Goal: Task Accomplishment & Management: Use online tool/utility

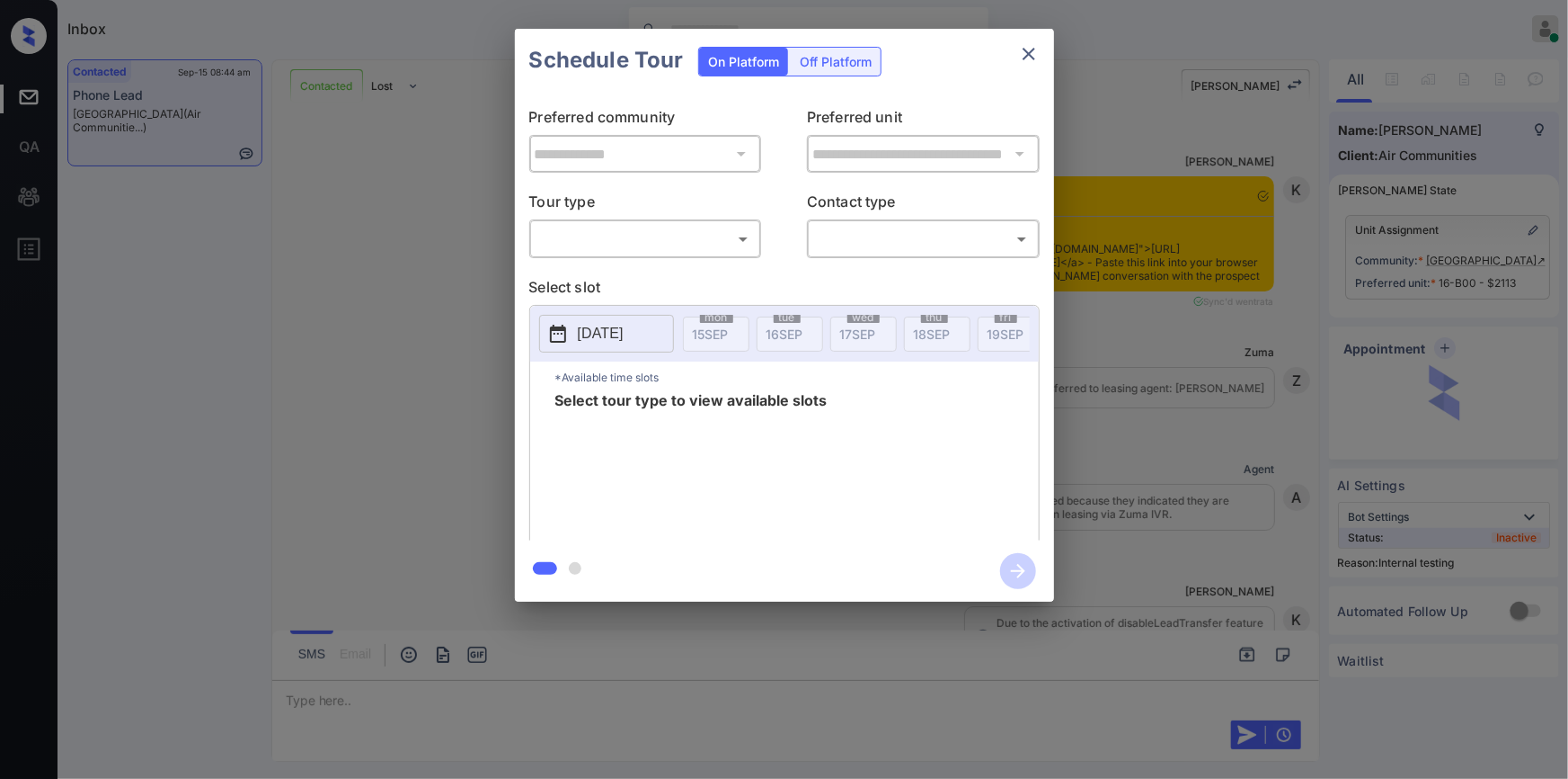
scroll to position [4111, 0]
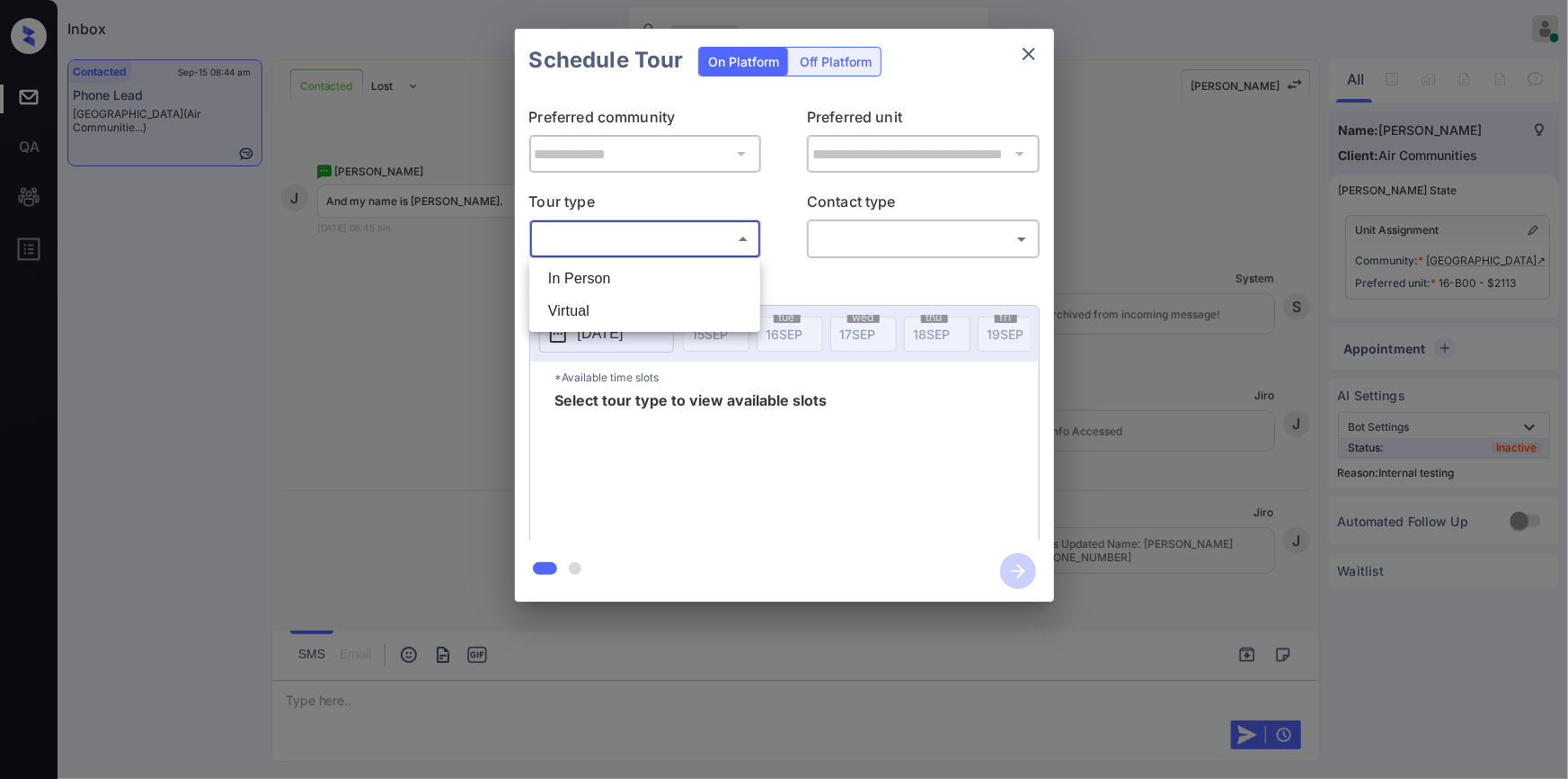
click at [605, 235] on body "Inbox Jiro Alonzo Online Set yourself offline Set yourself on break Profile Swi…" at bounding box center [784, 390] width 1568 height 779
click at [572, 293] on li "In Person" at bounding box center [644, 279] width 222 height 32
type input "********"
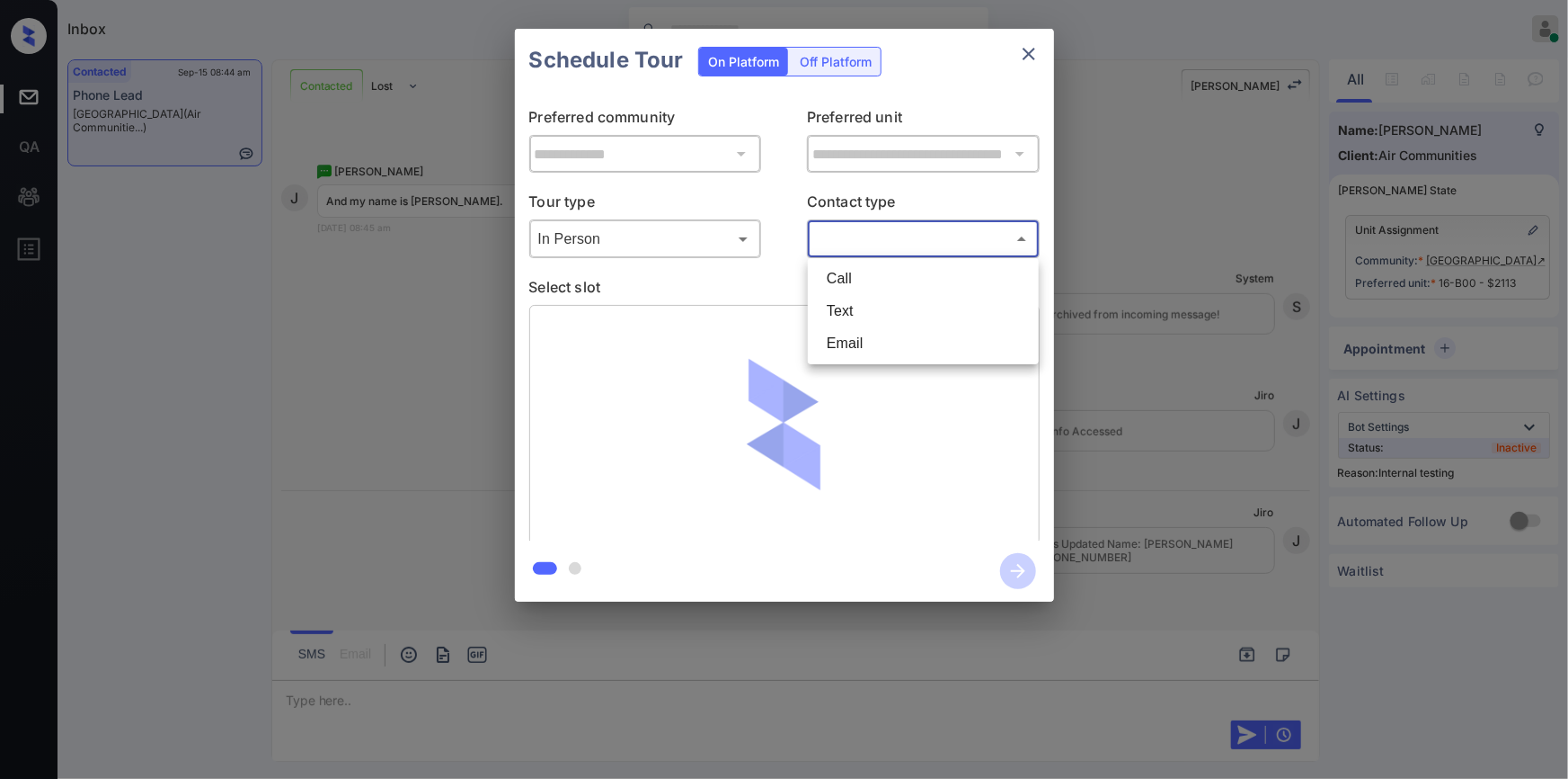
click at [868, 237] on body "Inbox Jiro Alonzo Online Set yourself offline Set yourself on break Profile Swi…" at bounding box center [784, 390] width 1568 height 779
click at [855, 302] on li "Text" at bounding box center [923, 311] width 222 height 32
type input "****"
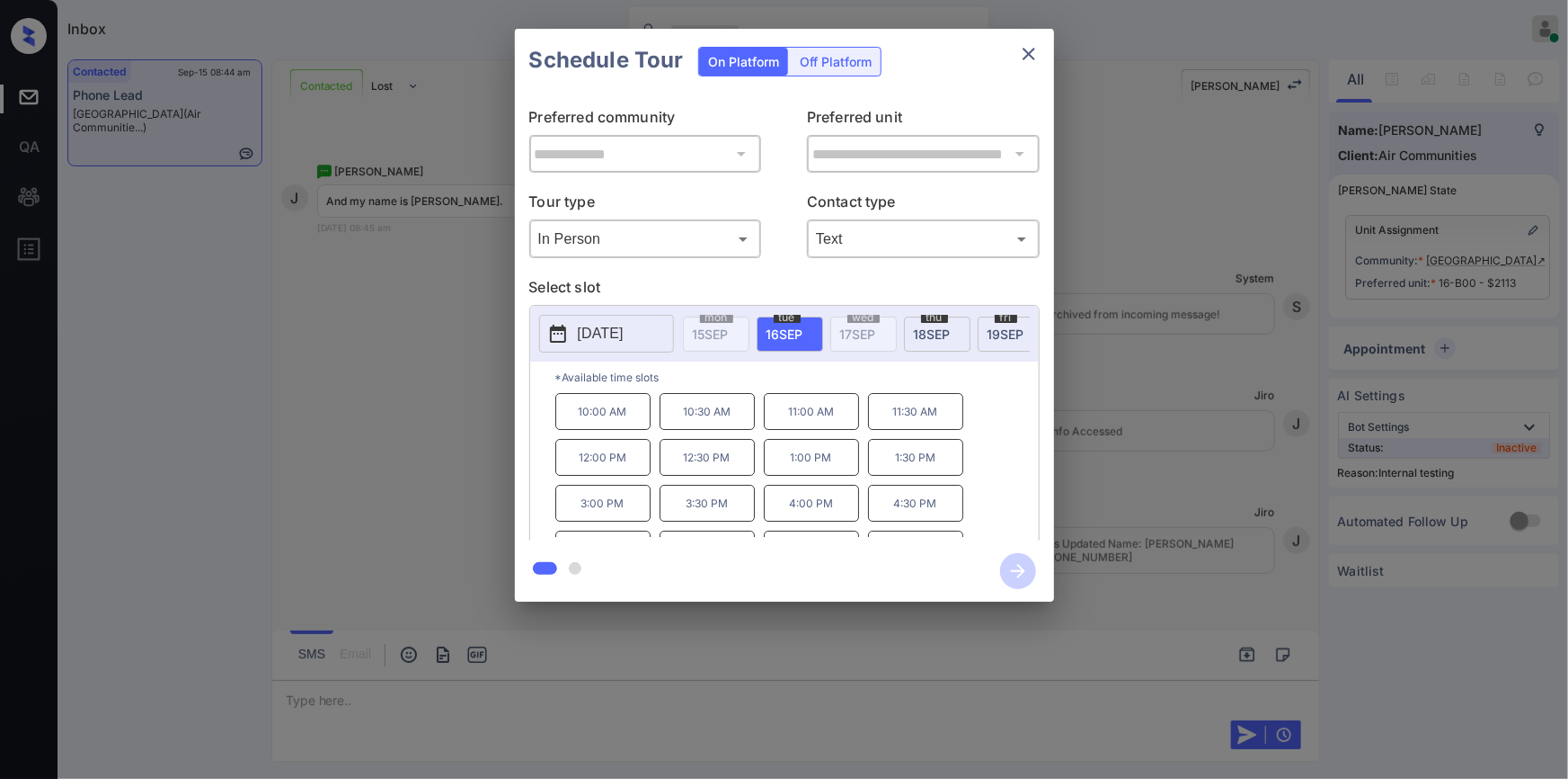
click at [729, 521] on p "3:30 PM" at bounding box center [708, 503] width 96 height 37
click at [1011, 574] on icon "button" at bounding box center [1018, 571] width 36 height 36
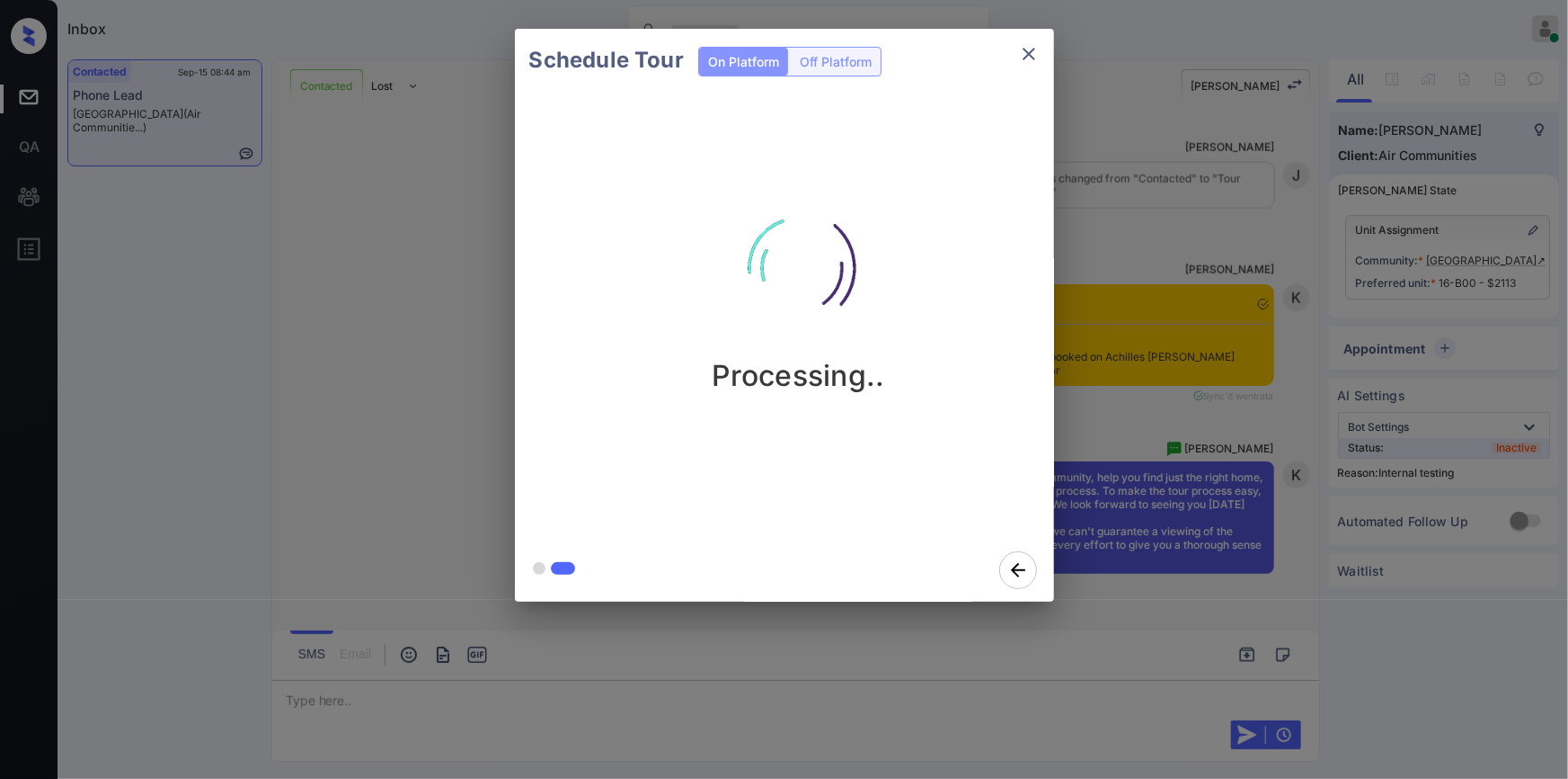
scroll to position [4712, 0]
click at [1028, 47] on icon "close" at bounding box center [1029, 54] width 22 height 22
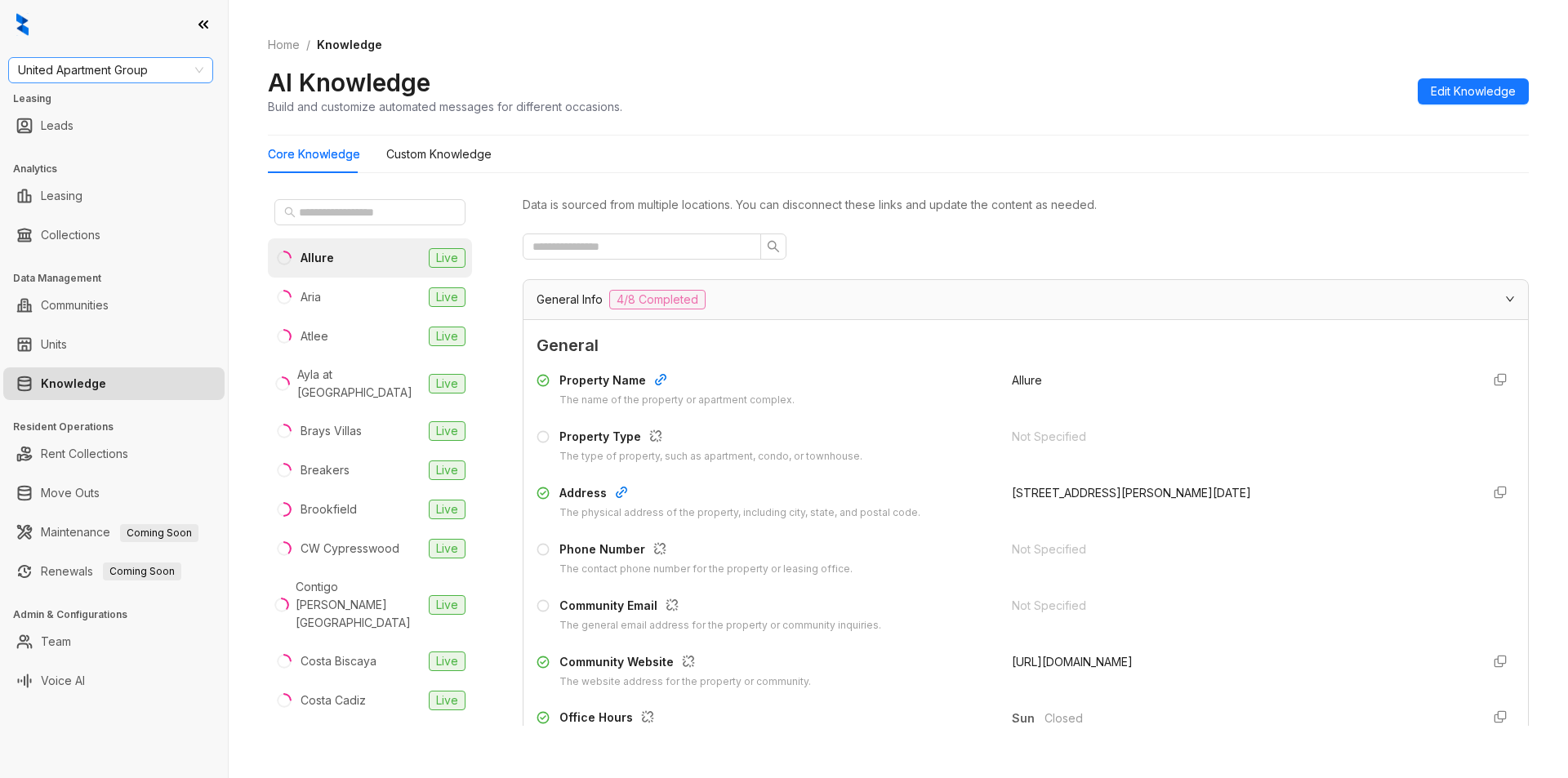
click at [147, 71] on span "United Apartment Group" at bounding box center [110, 70] width 185 height 24
type input "***"
click at [72, 104] on div "Fairfield" at bounding box center [110, 103] width 179 height 18
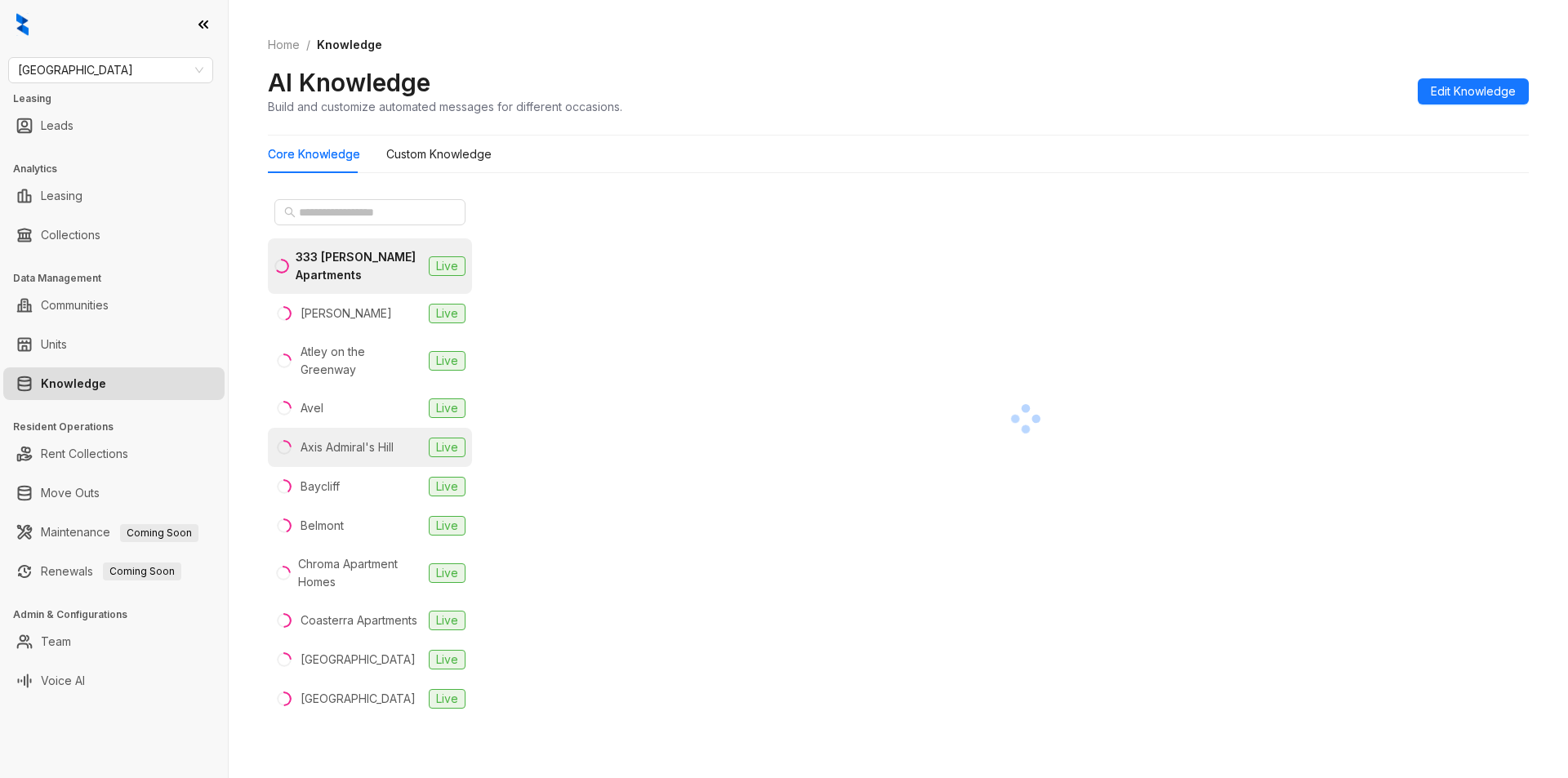
click at [347, 441] on div "Axis Admiral's Hill" at bounding box center [347, 448] width 93 height 18
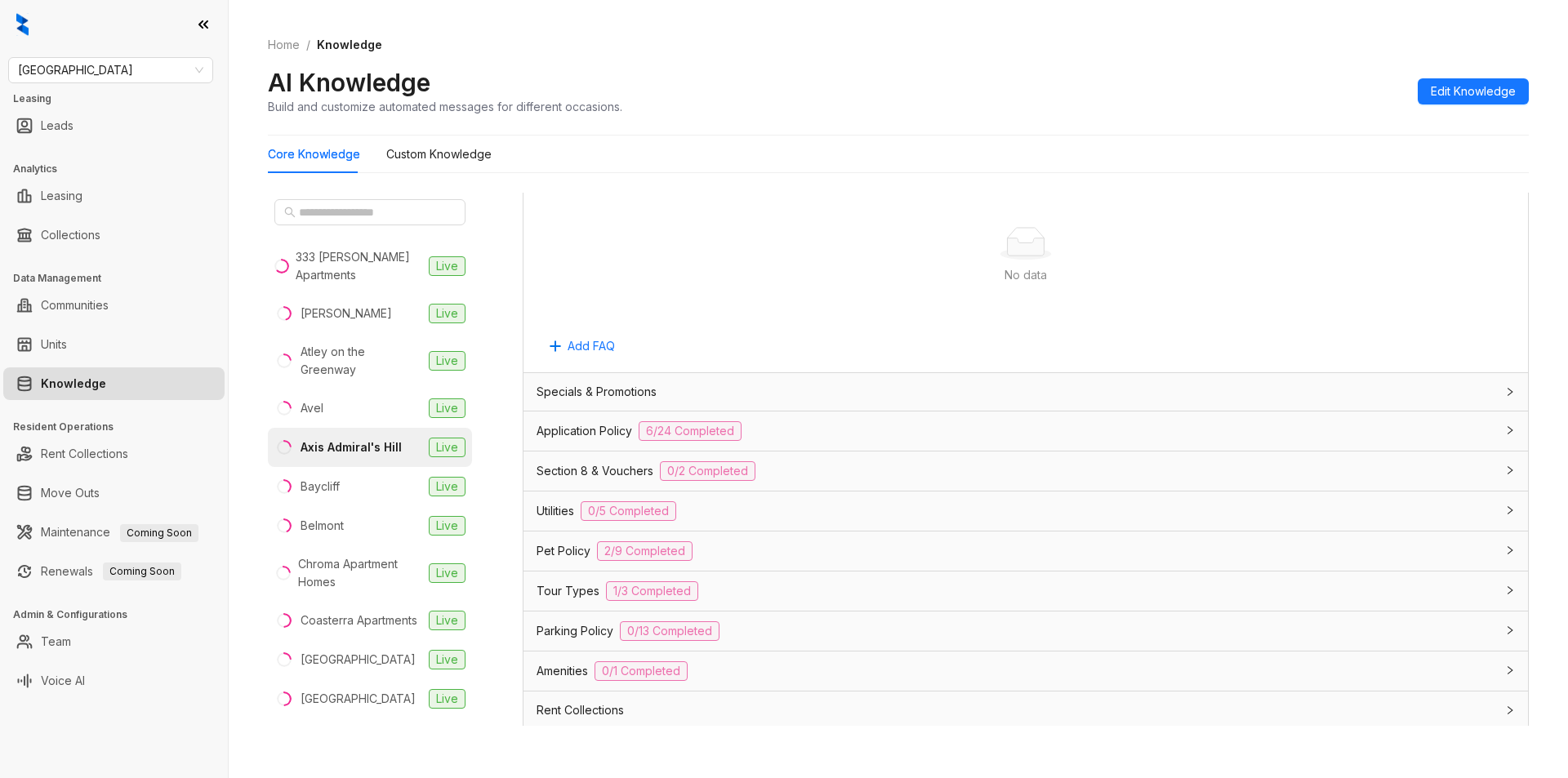
scroll to position [924, 0]
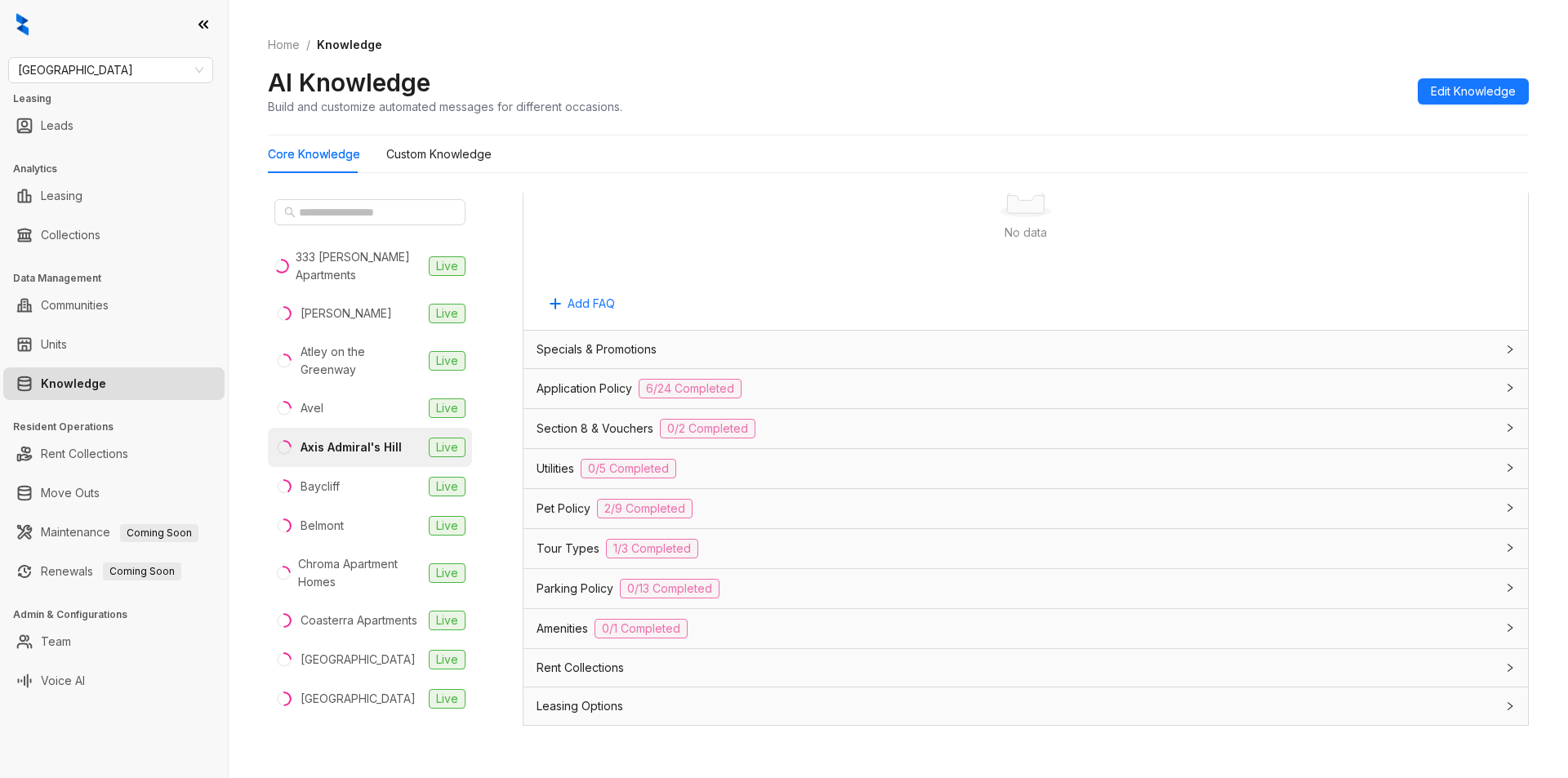
click at [759, 465] on div "Utilities 0/5 Completed" at bounding box center [1016, 469] width 959 height 20
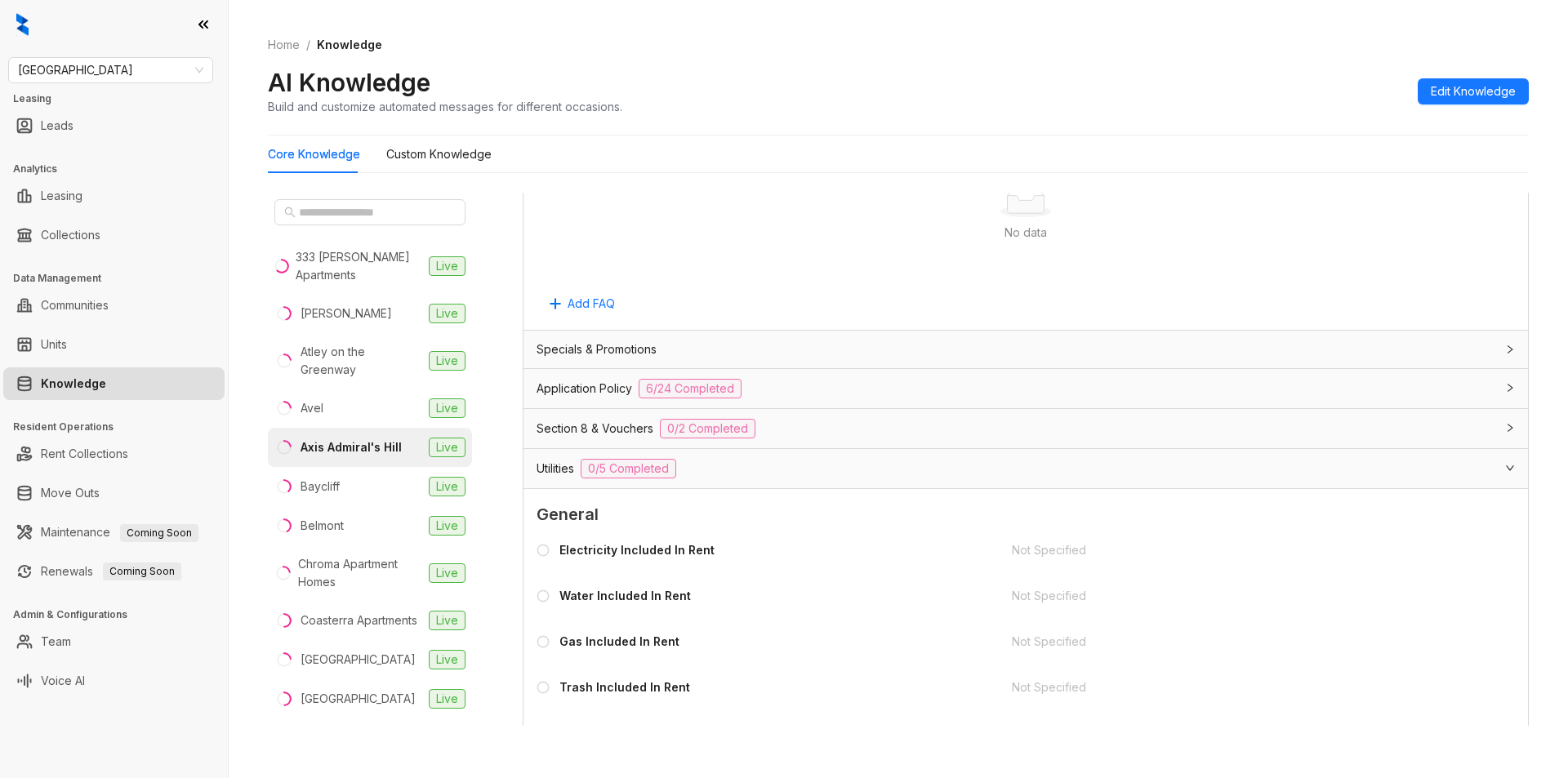
scroll to position [1176, 0]
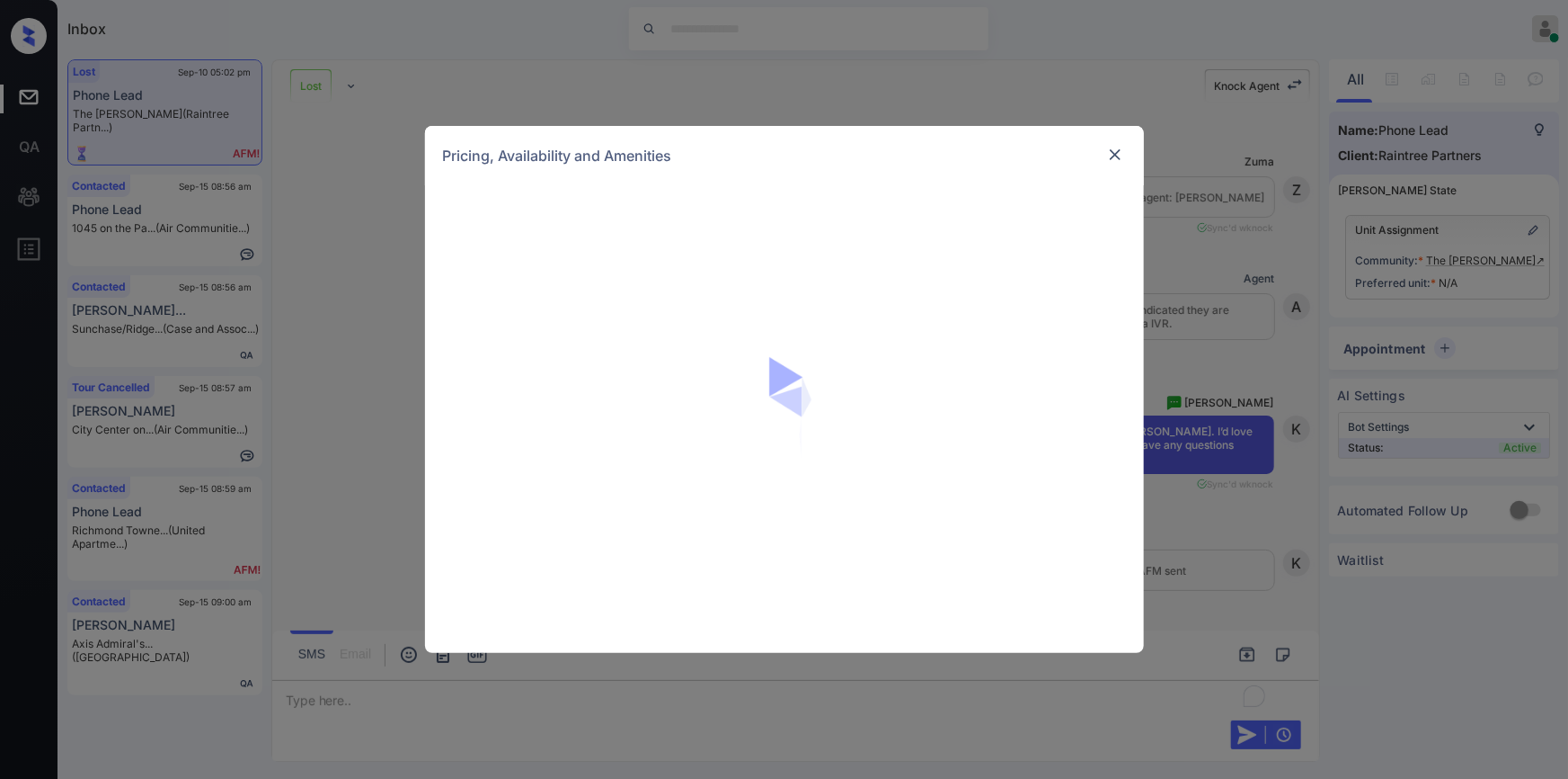
scroll to position [597, 0]
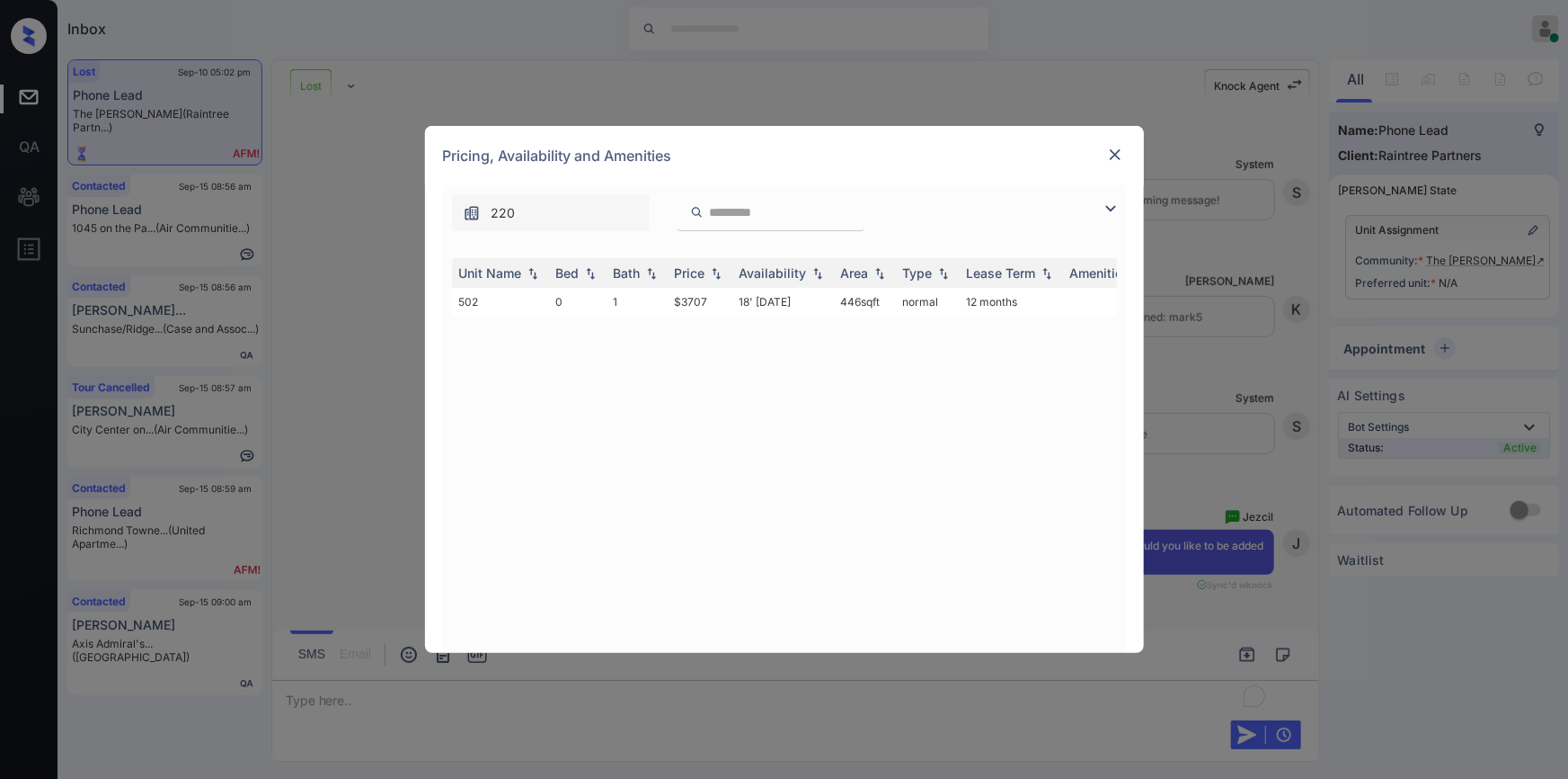
click at [1119, 152] on img at bounding box center [1115, 154] width 18 height 18
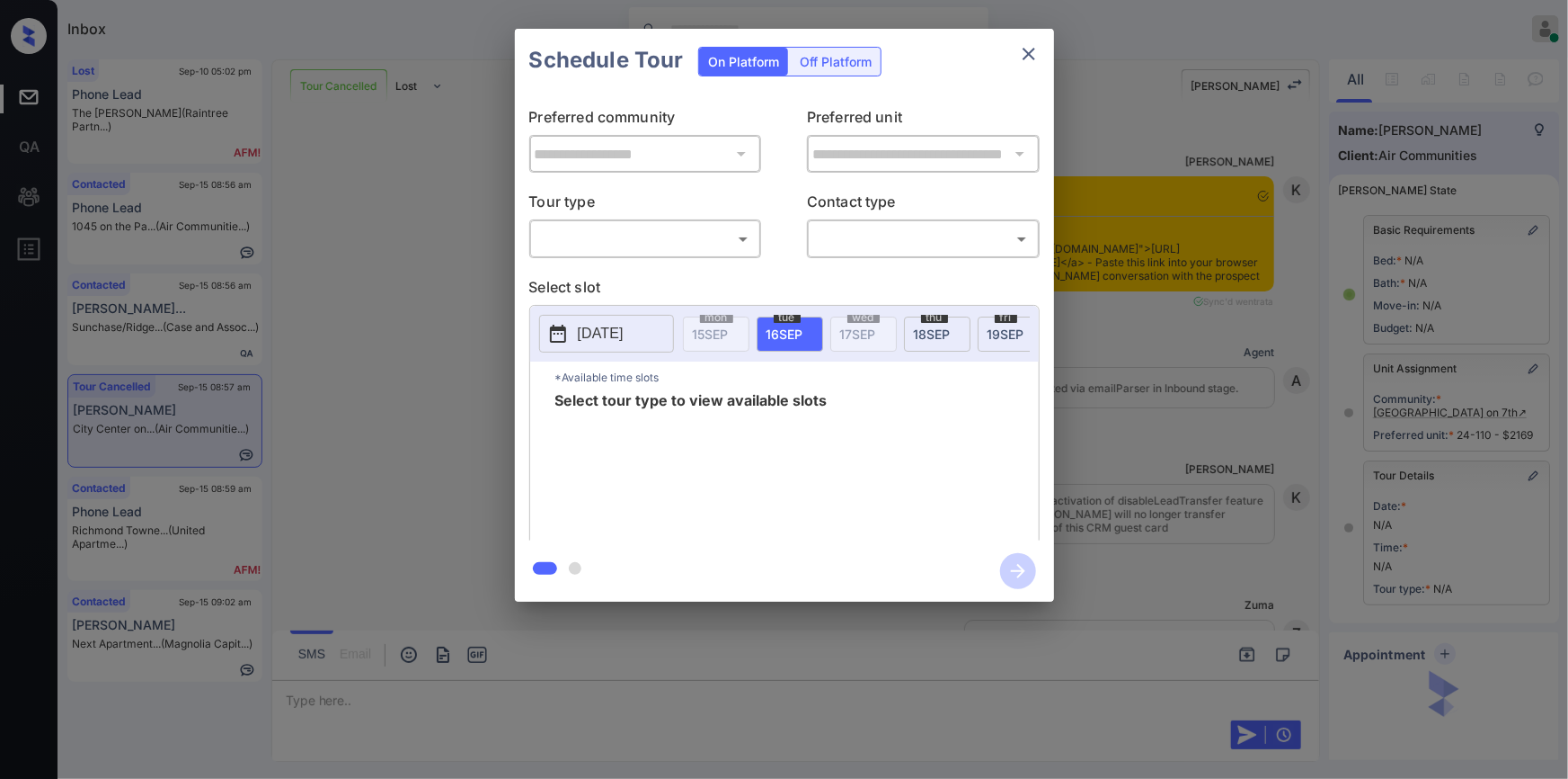
scroll to position [10877, 0]
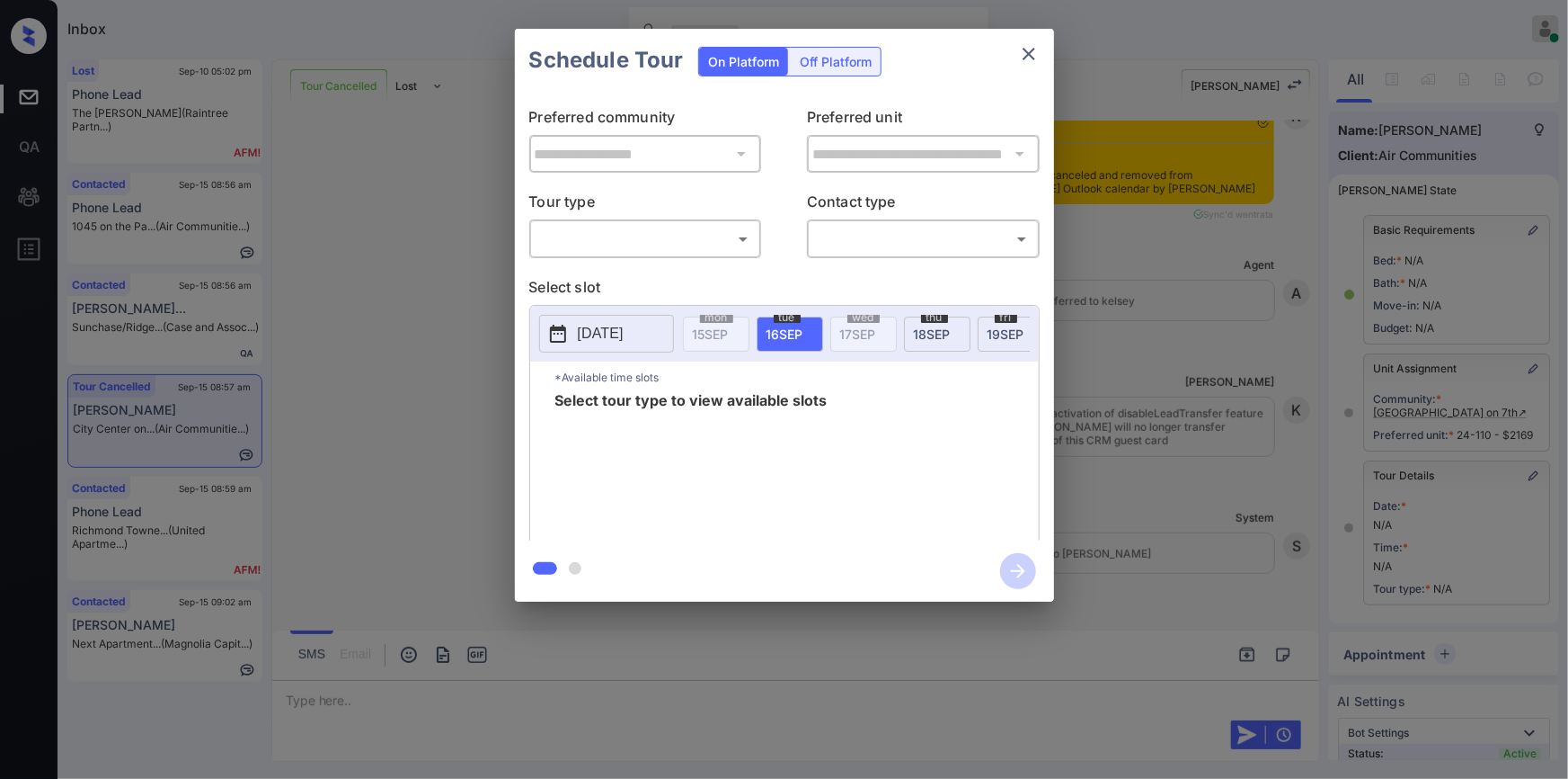
click at [332, 411] on div "**********" at bounding box center [784, 315] width 1568 height 631
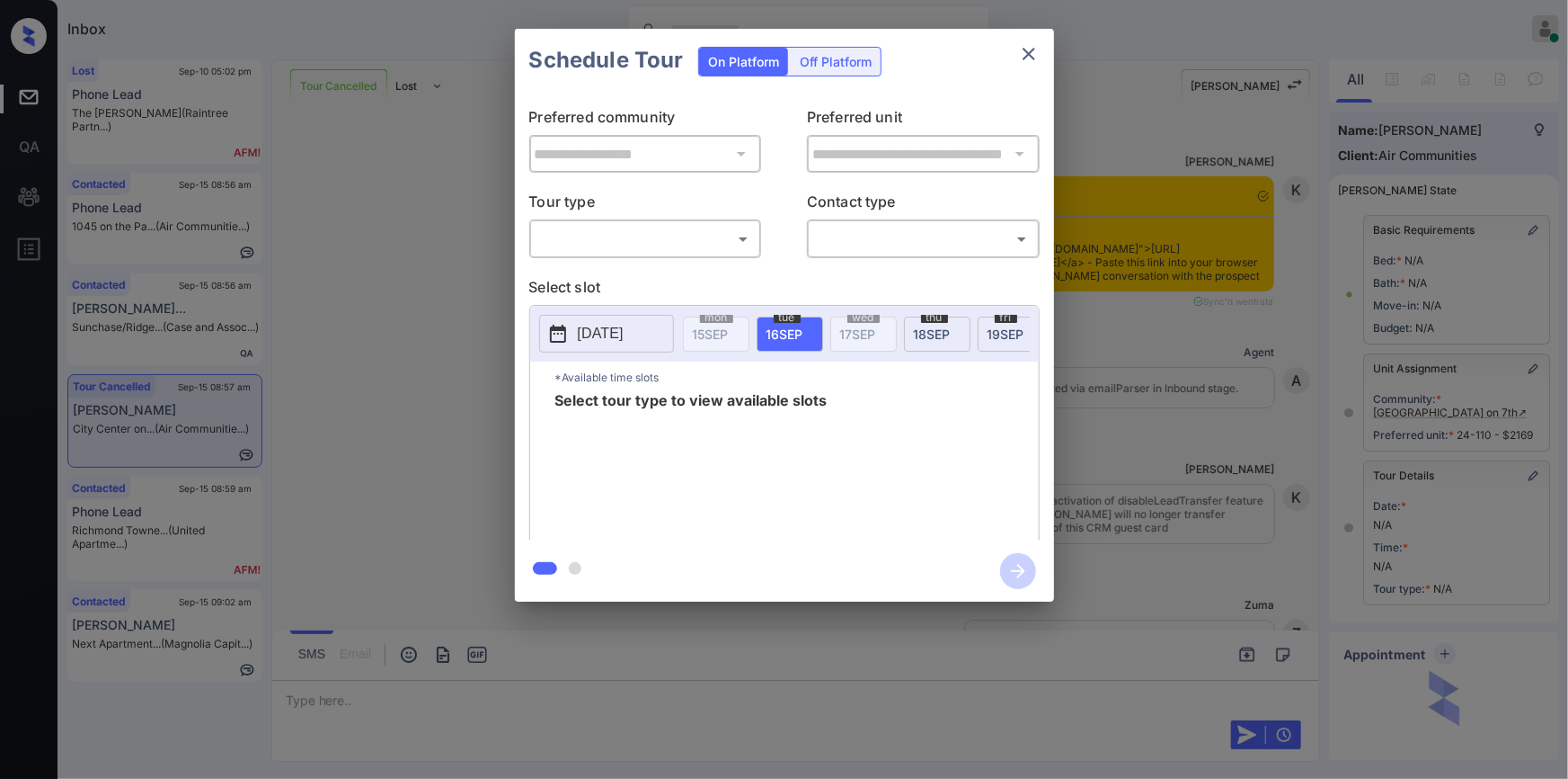
scroll to position [10877, 0]
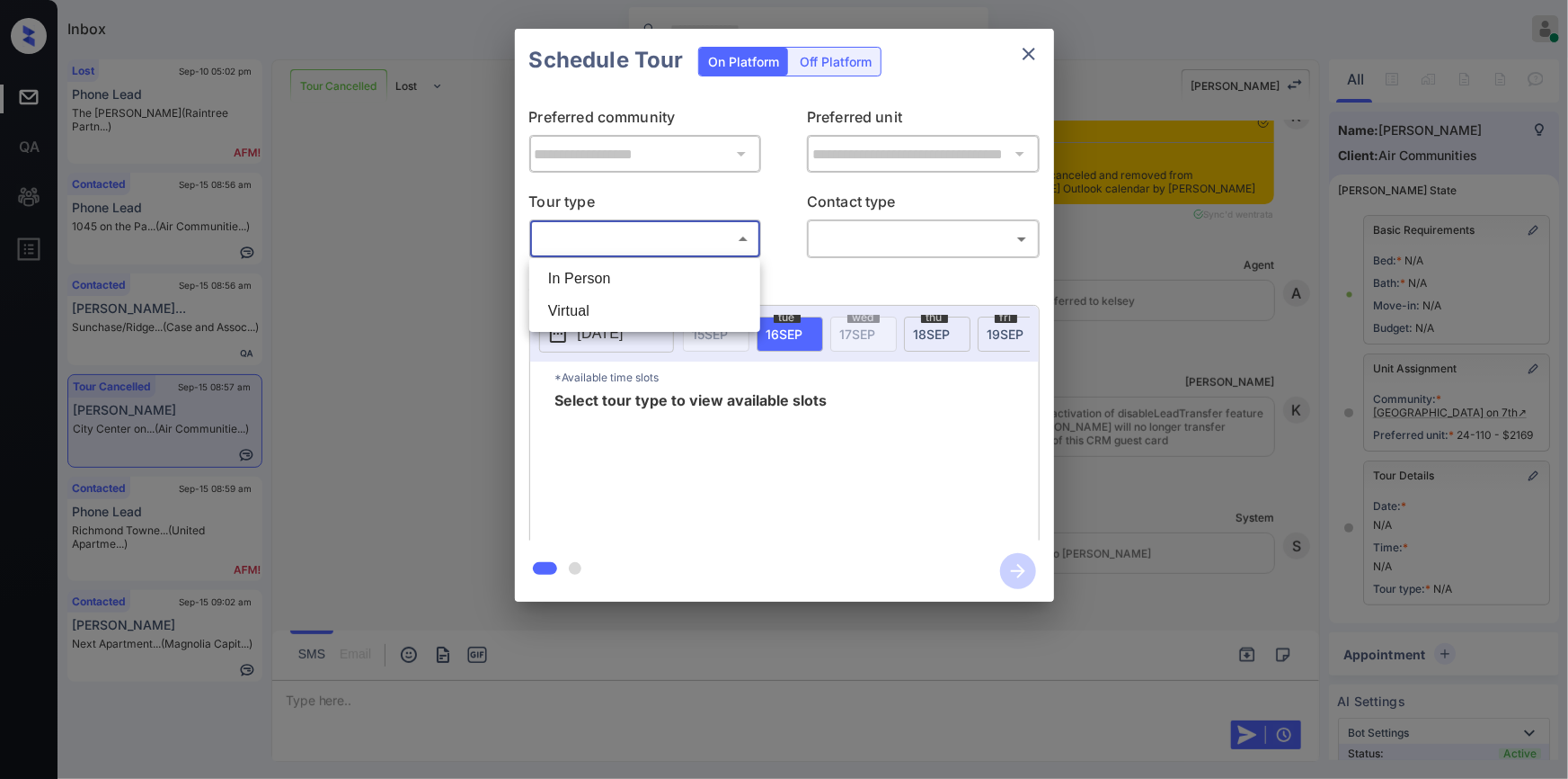
click at [613, 245] on body "Inbox Jiro Alonzo Online Set yourself offline Set yourself on break Profile Swi…" at bounding box center [784, 390] width 1568 height 779
click at [593, 283] on li "In Person" at bounding box center [644, 279] width 222 height 32
type input "********"
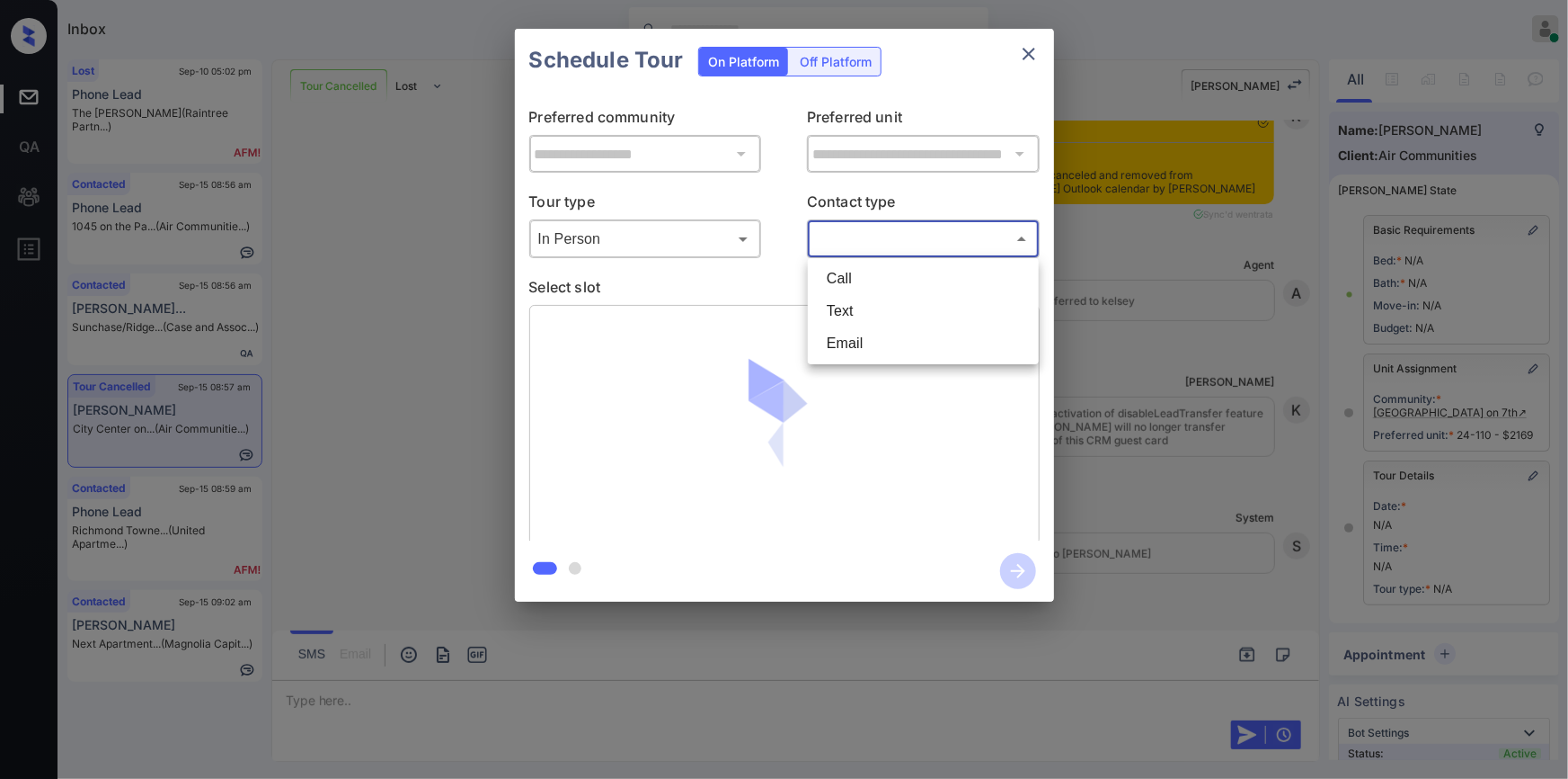
click at [862, 234] on body "Inbox Jiro Alonzo Online Set yourself offline Set yourself on break Profile Swi…" at bounding box center [784, 390] width 1568 height 779
click at [843, 310] on li "Text" at bounding box center [923, 311] width 222 height 32
type input "****"
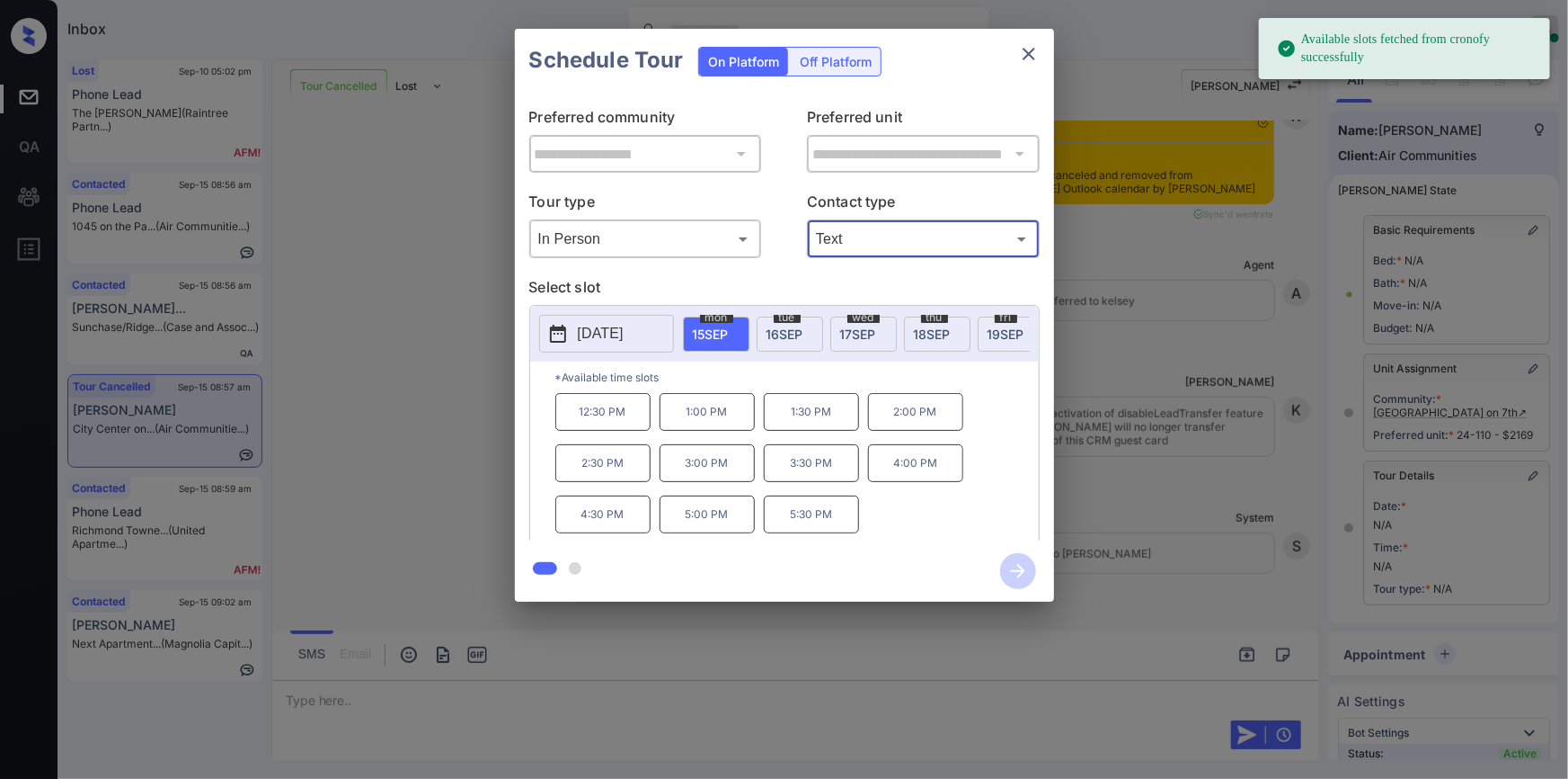
click at [697, 427] on p "1:00 PM" at bounding box center [708, 411] width 96 height 38
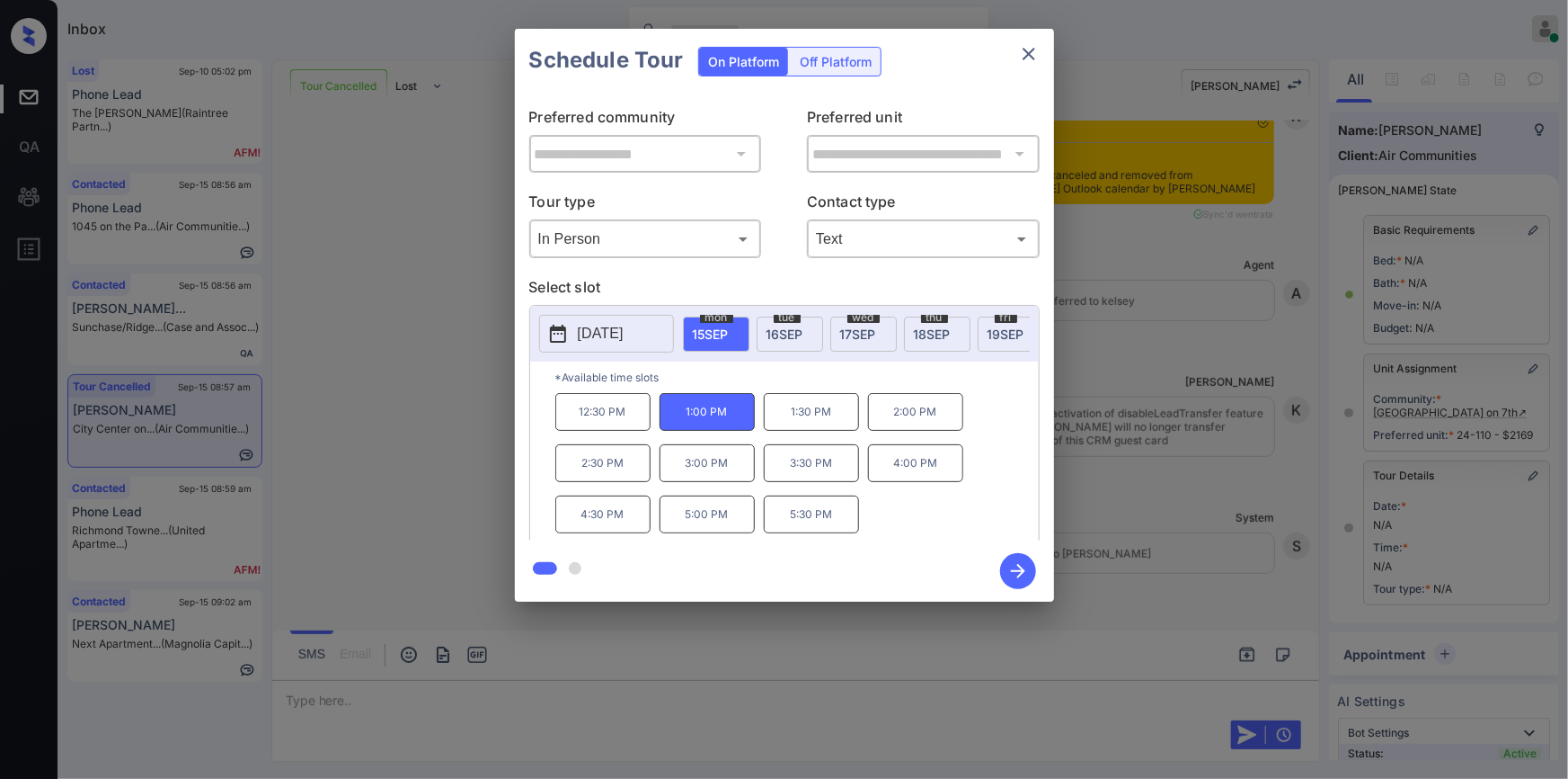
click at [1021, 579] on icon "button" at bounding box center [1018, 571] width 36 height 36
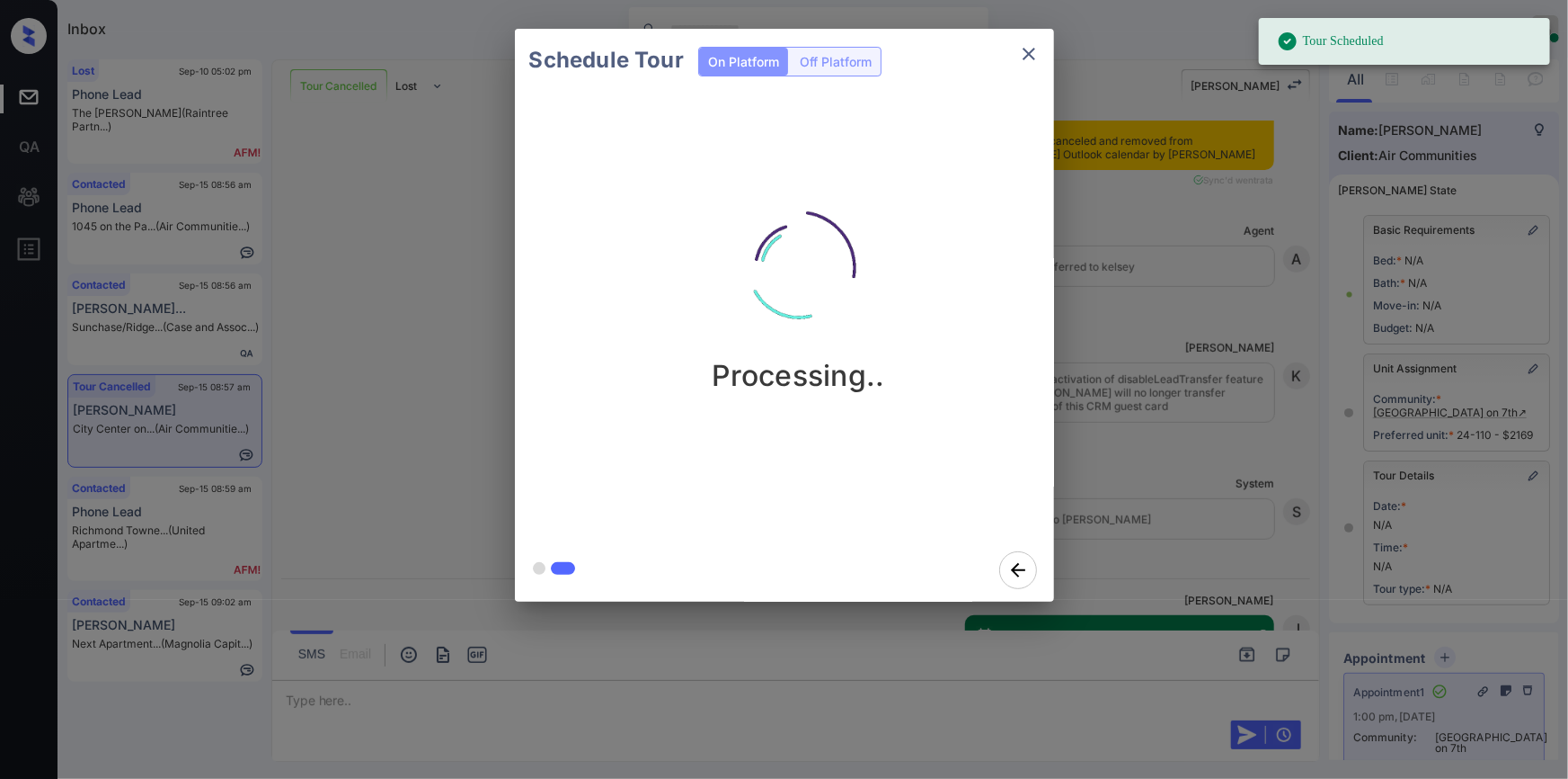
scroll to position [11293, 0]
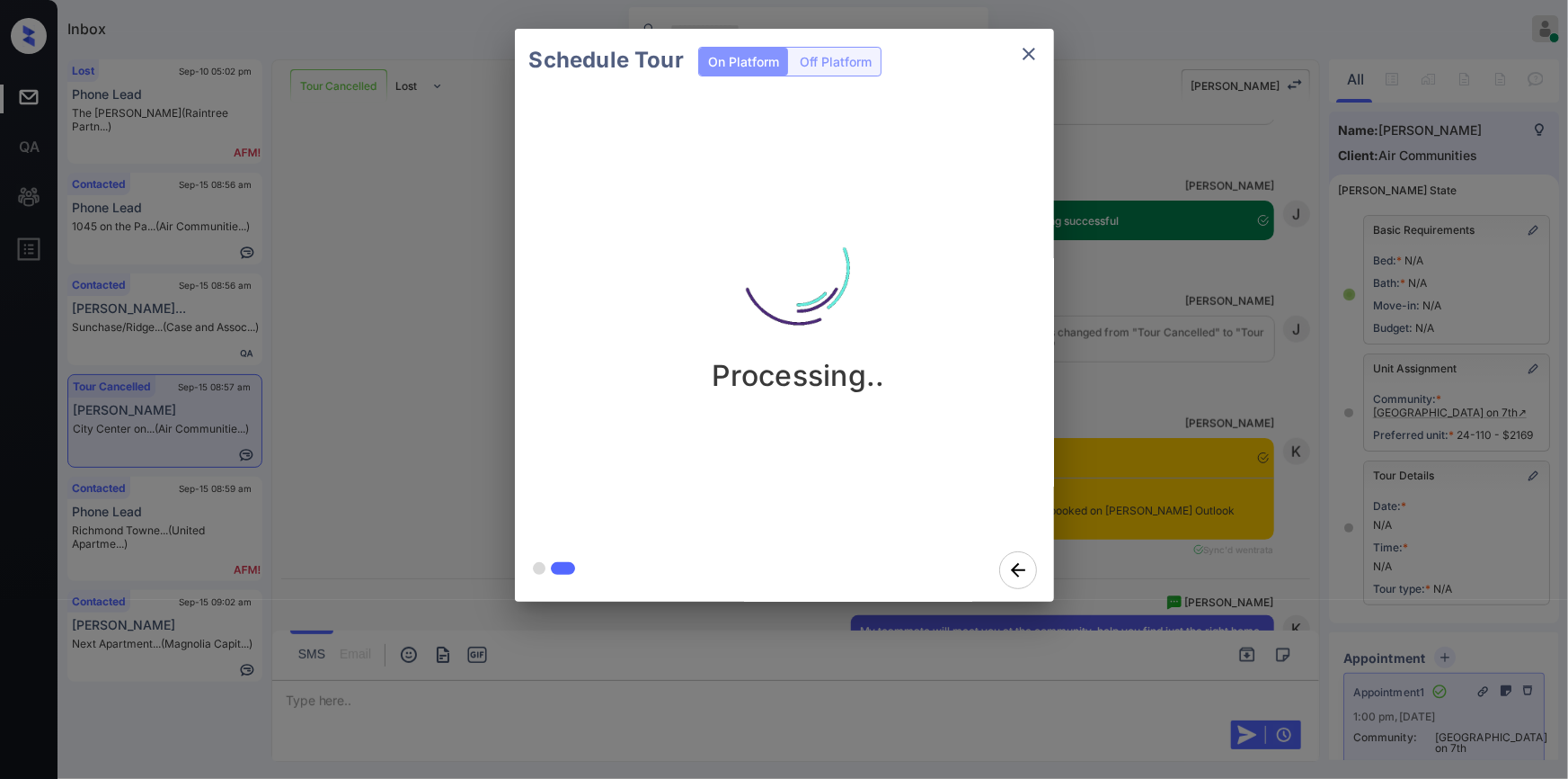
click at [1031, 57] on icon "close" at bounding box center [1028, 54] width 13 height 13
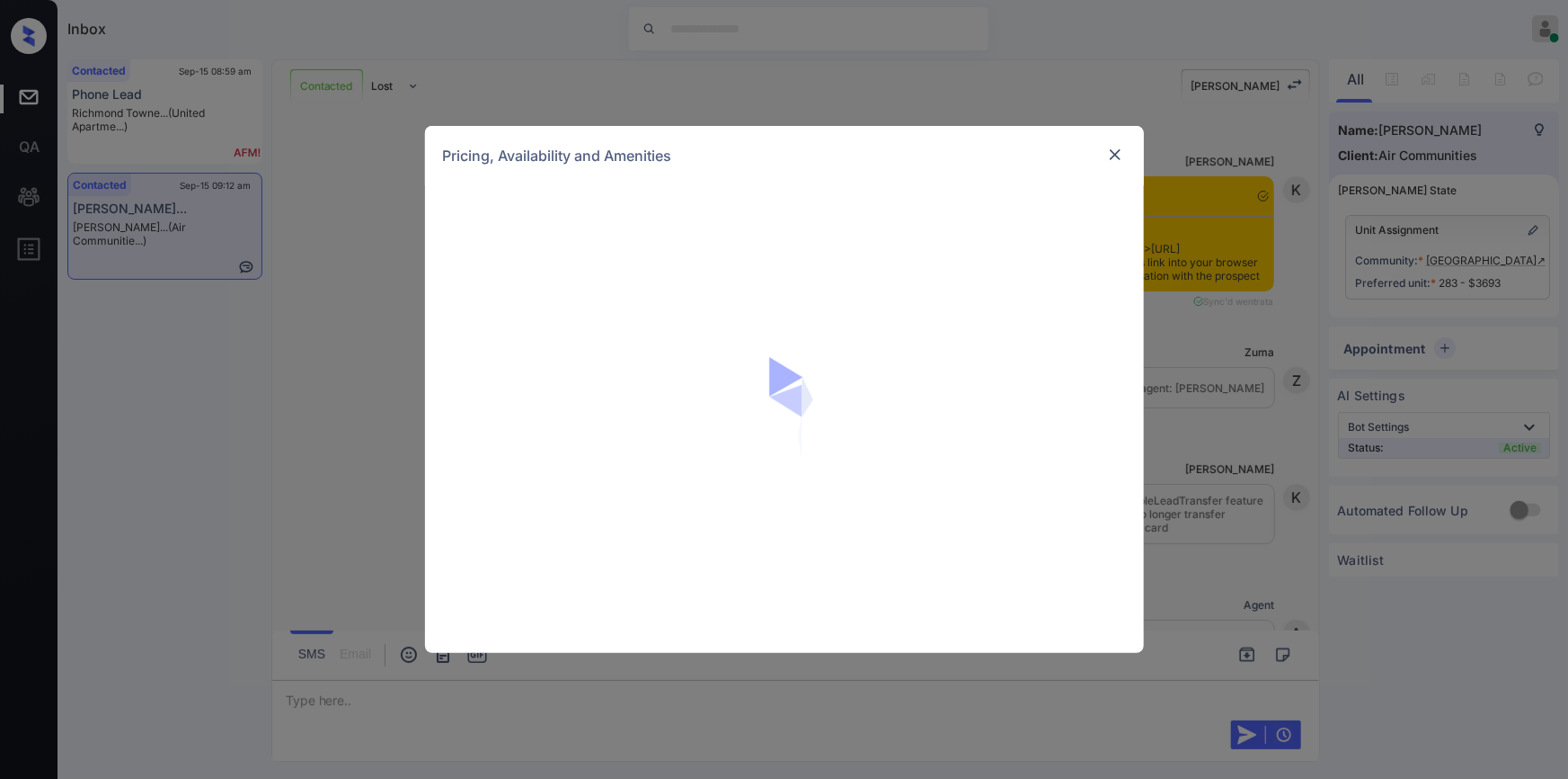
scroll to position [1872, 0]
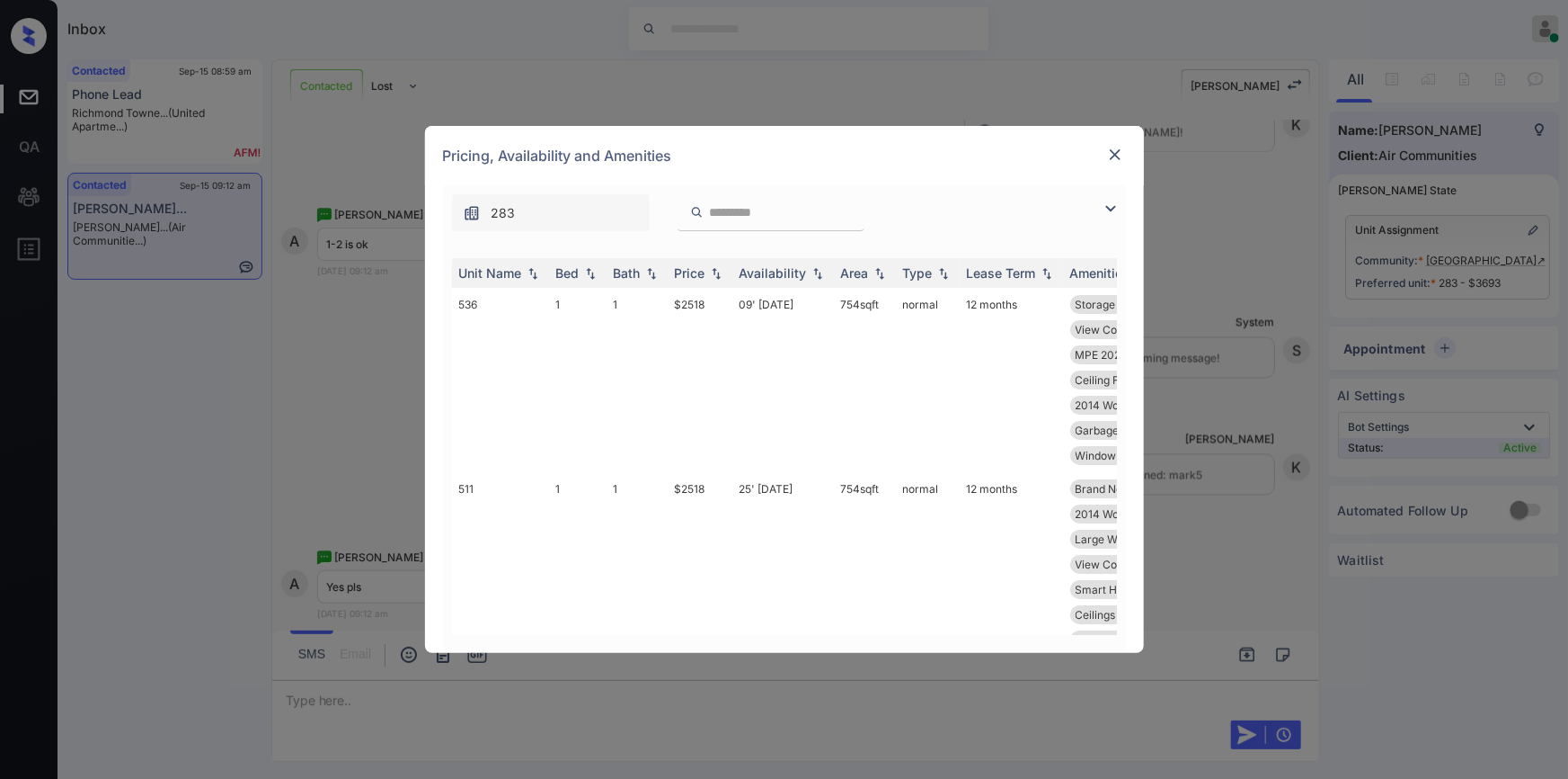
click at [1109, 208] on img at bounding box center [1111, 209] width 22 height 22
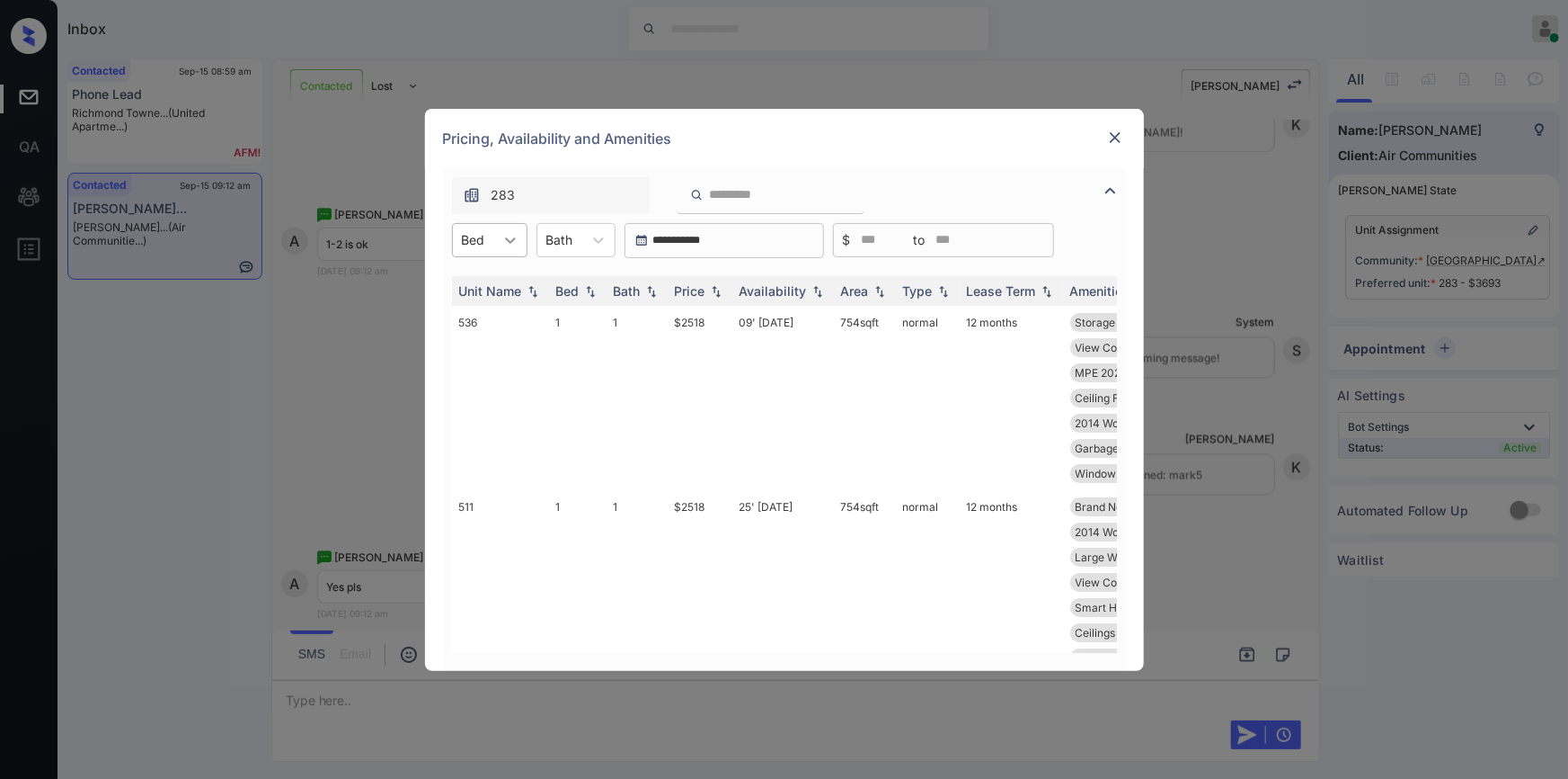
click at [497, 241] on div at bounding box center [511, 240] width 32 height 32
click at [468, 291] on div "1" at bounding box center [490, 284] width 76 height 32
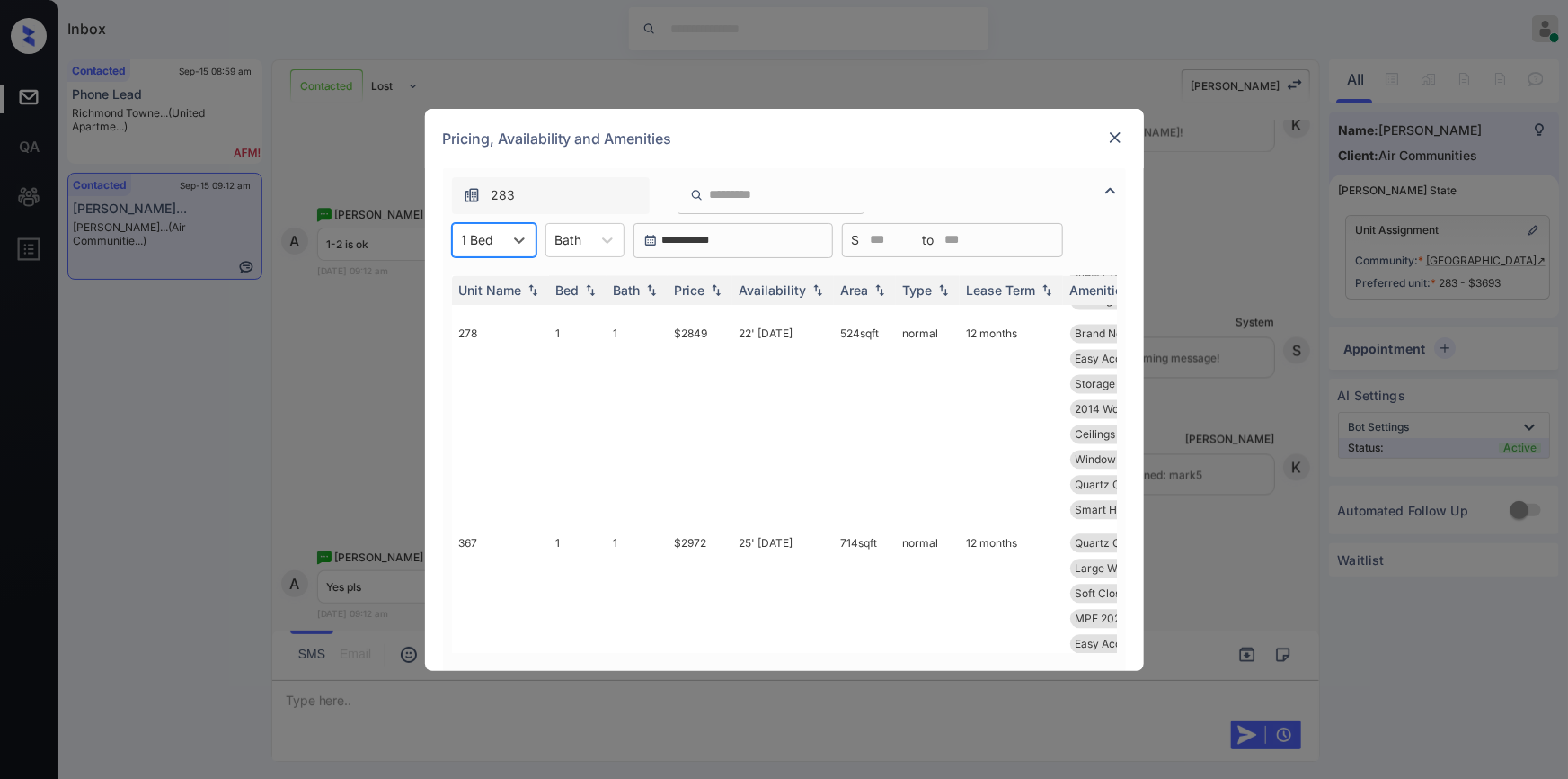
scroll to position [2161, 0]
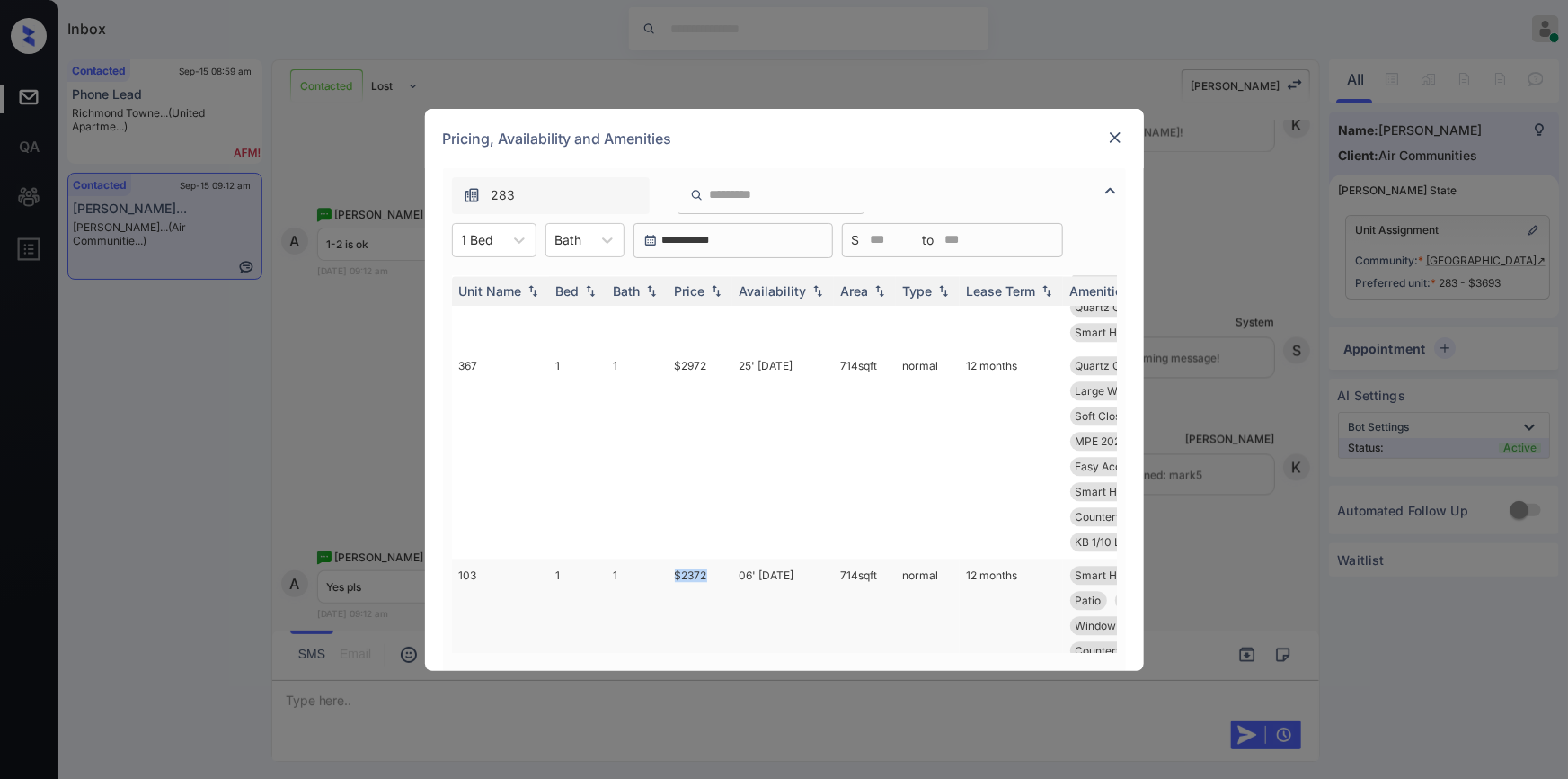
drag, startPoint x: 667, startPoint y: 529, endPoint x: 726, endPoint y: 524, distance: 59.2
click at [726, 559] on td "$2372" at bounding box center [700, 626] width 65 height 134
copy td "$2372"
click at [1113, 134] on img at bounding box center [1115, 137] width 18 height 18
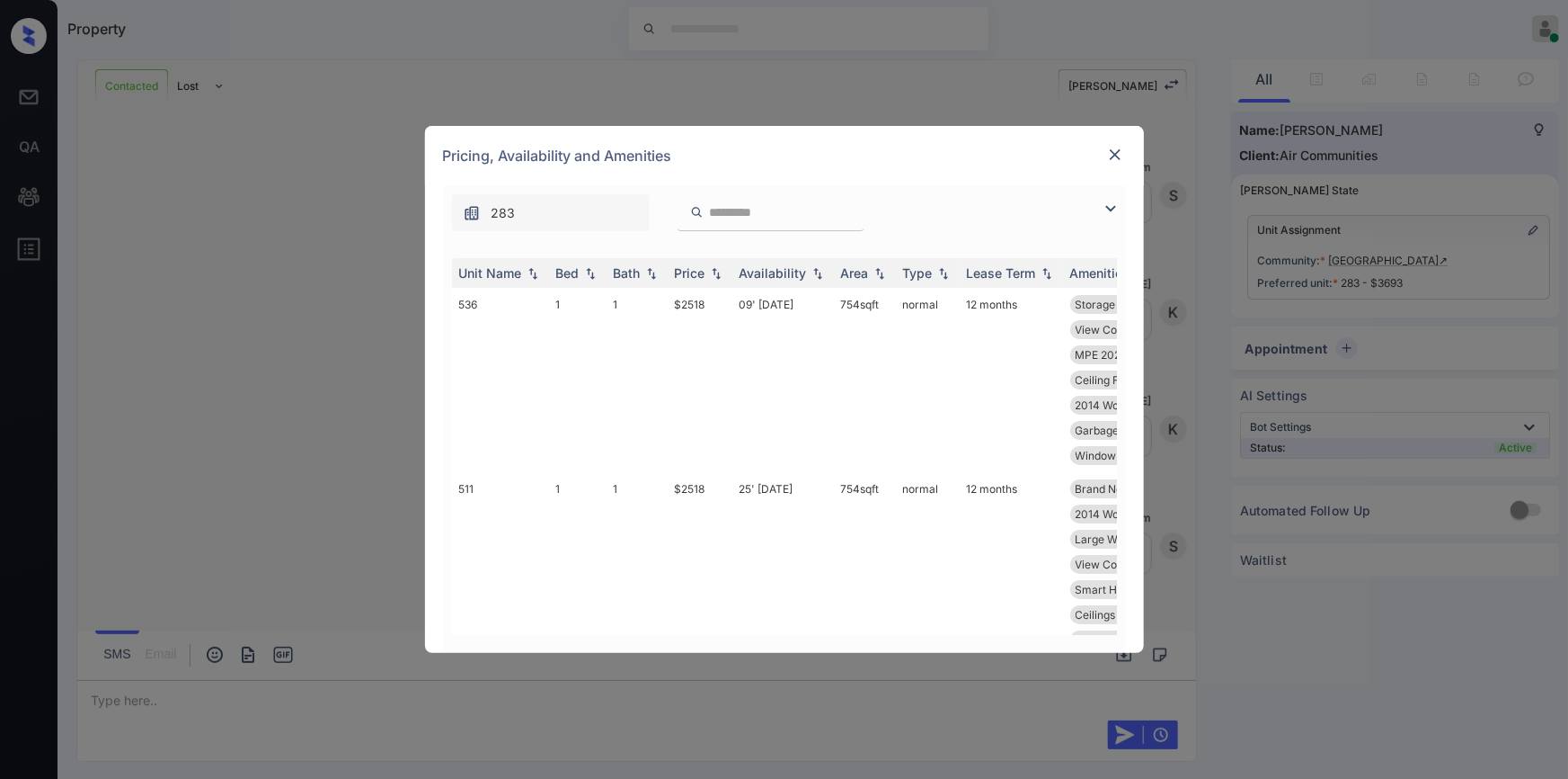
click at [1101, 208] on img at bounding box center [1111, 209] width 22 height 22
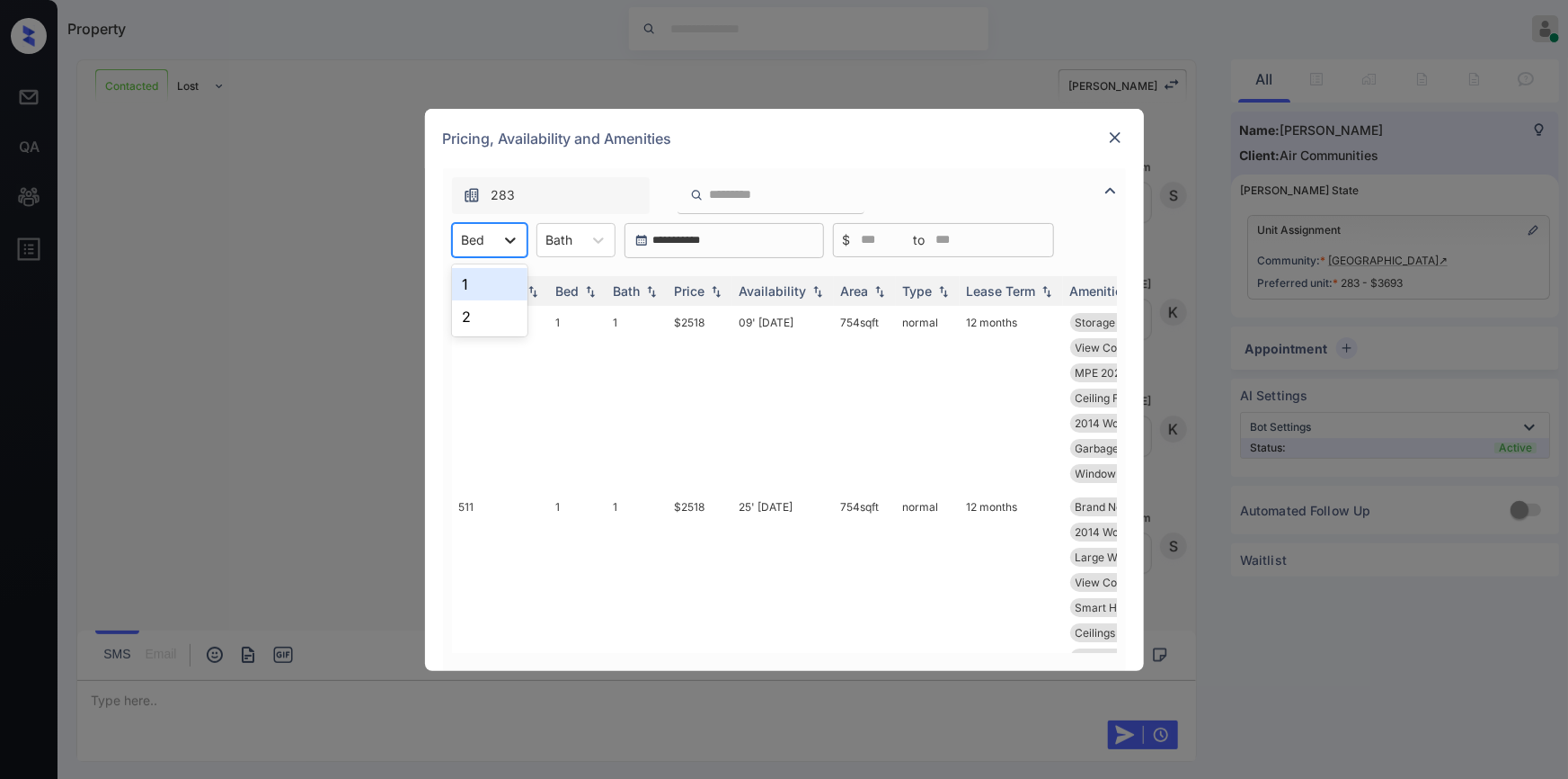
click at [508, 234] on icon at bounding box center [511, 240] width 18 height 18
click at [485, 279] on div "1" at bounding box center [490, 284] width 76 height 32
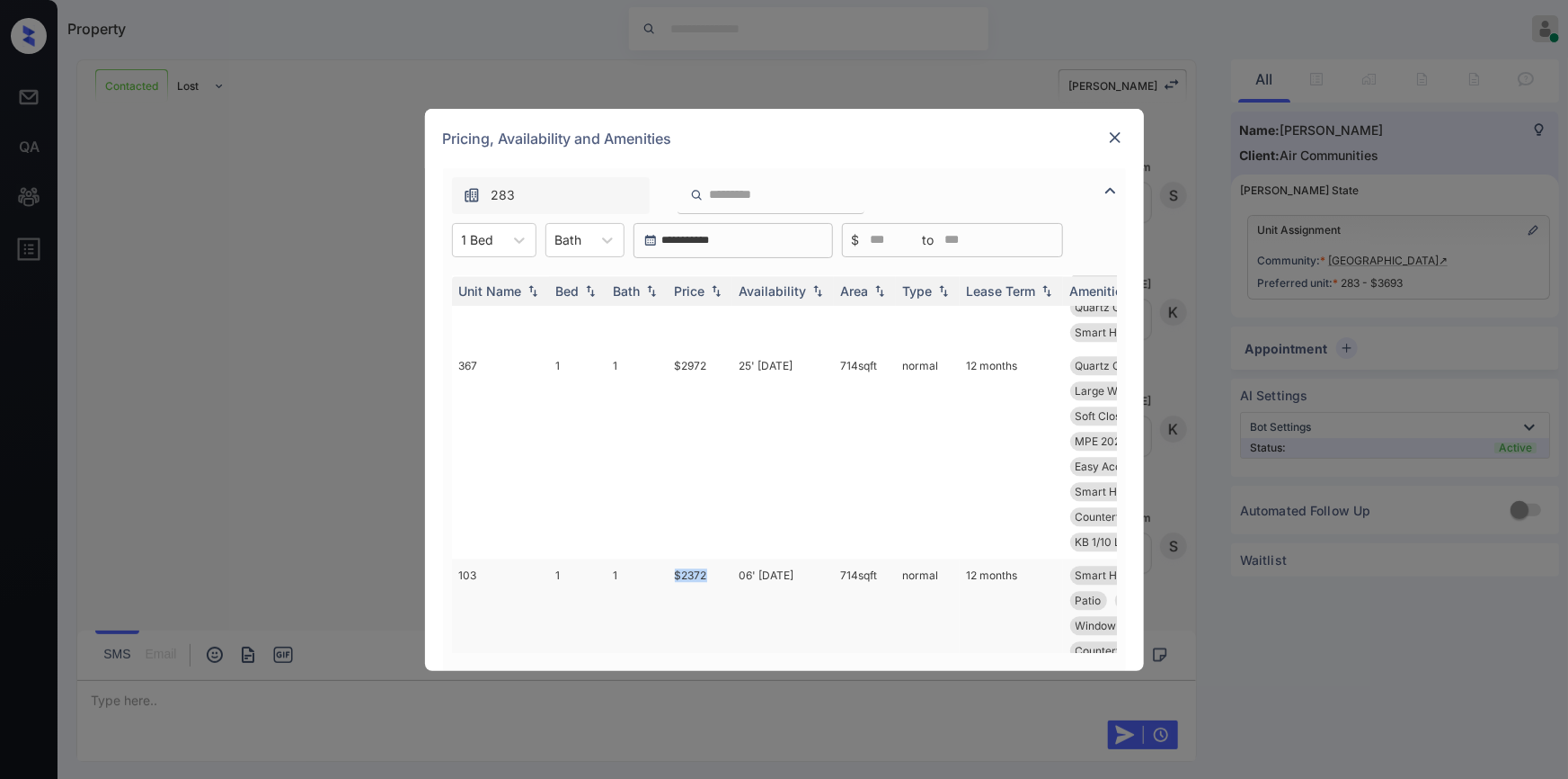
drag, startPoint x: 667, startPoint y: 526, endPoint x: 707, endPoint y: 514, distance: 41.8
click at [707, 559] on td "$2372" at bounding box center [700, 626] width 65 height 134
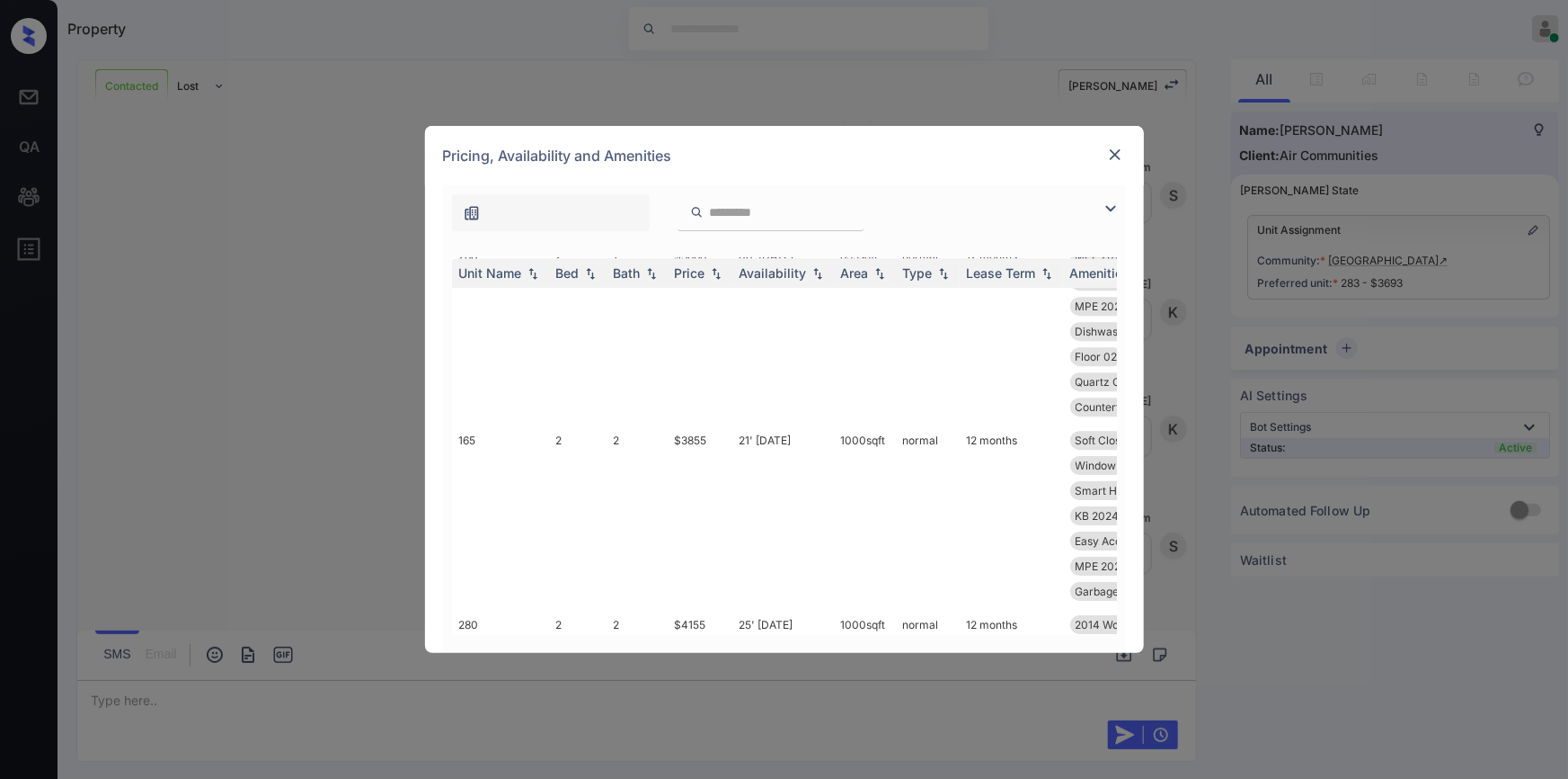
scroll to position [3157, 0]
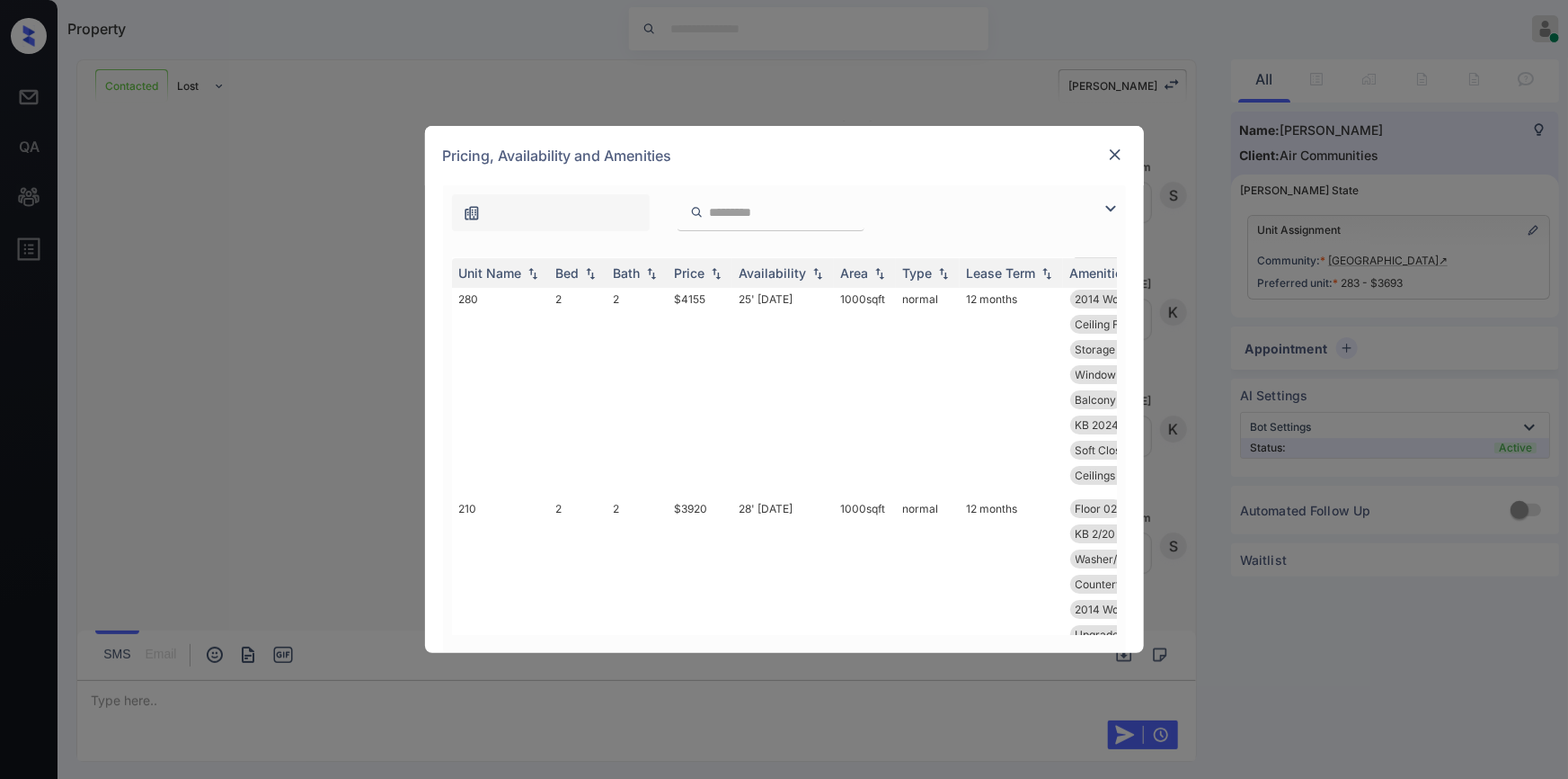
click at [1104, 205] on img at bounding box center [1111, 209] width 22 height 22
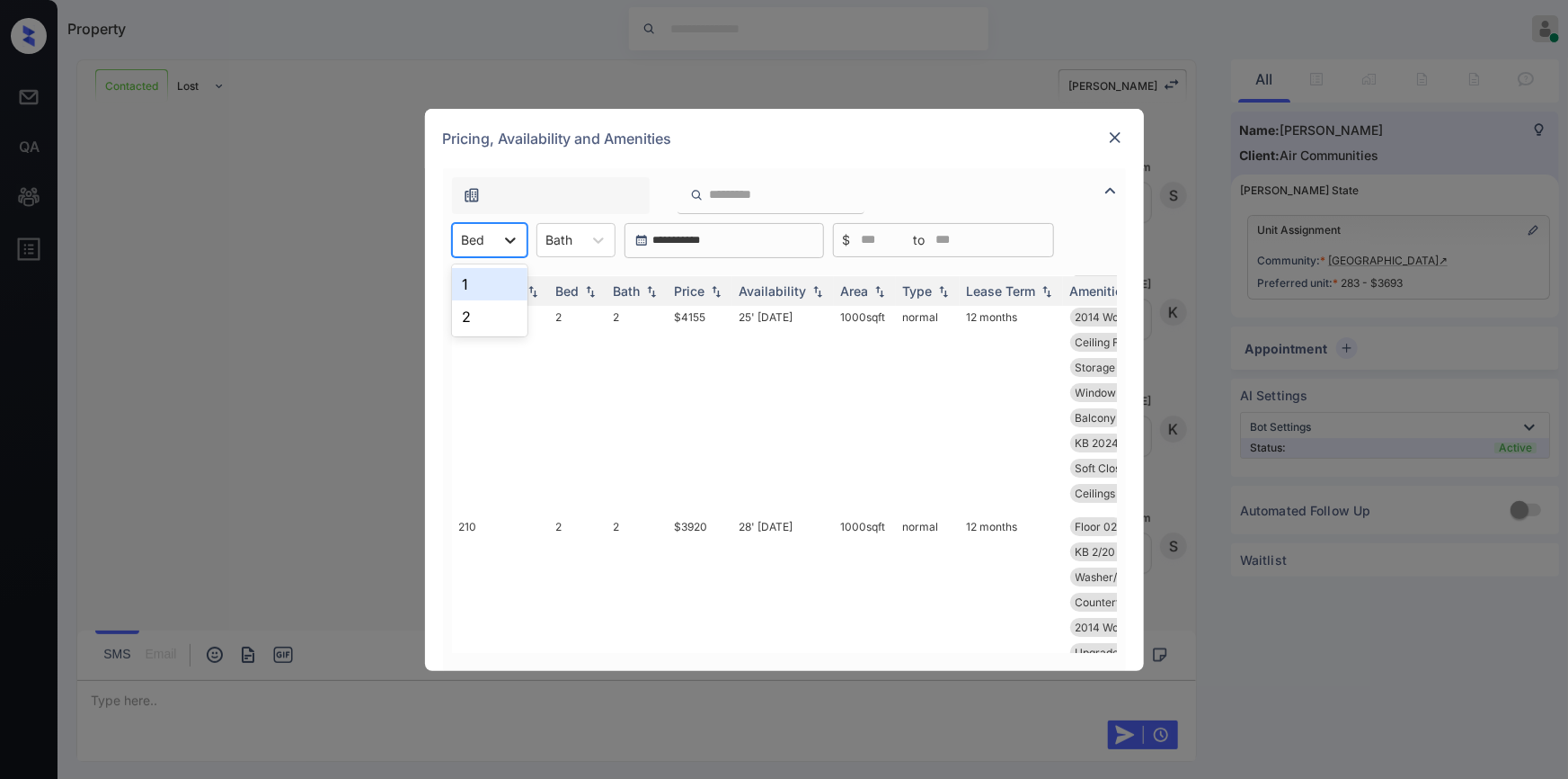
click at [498, 243] on div at bounding box center [511, 240] width 32 height 32
click at [481, 279] on div "1" at bounding box center [490, 284] width 76 height 32
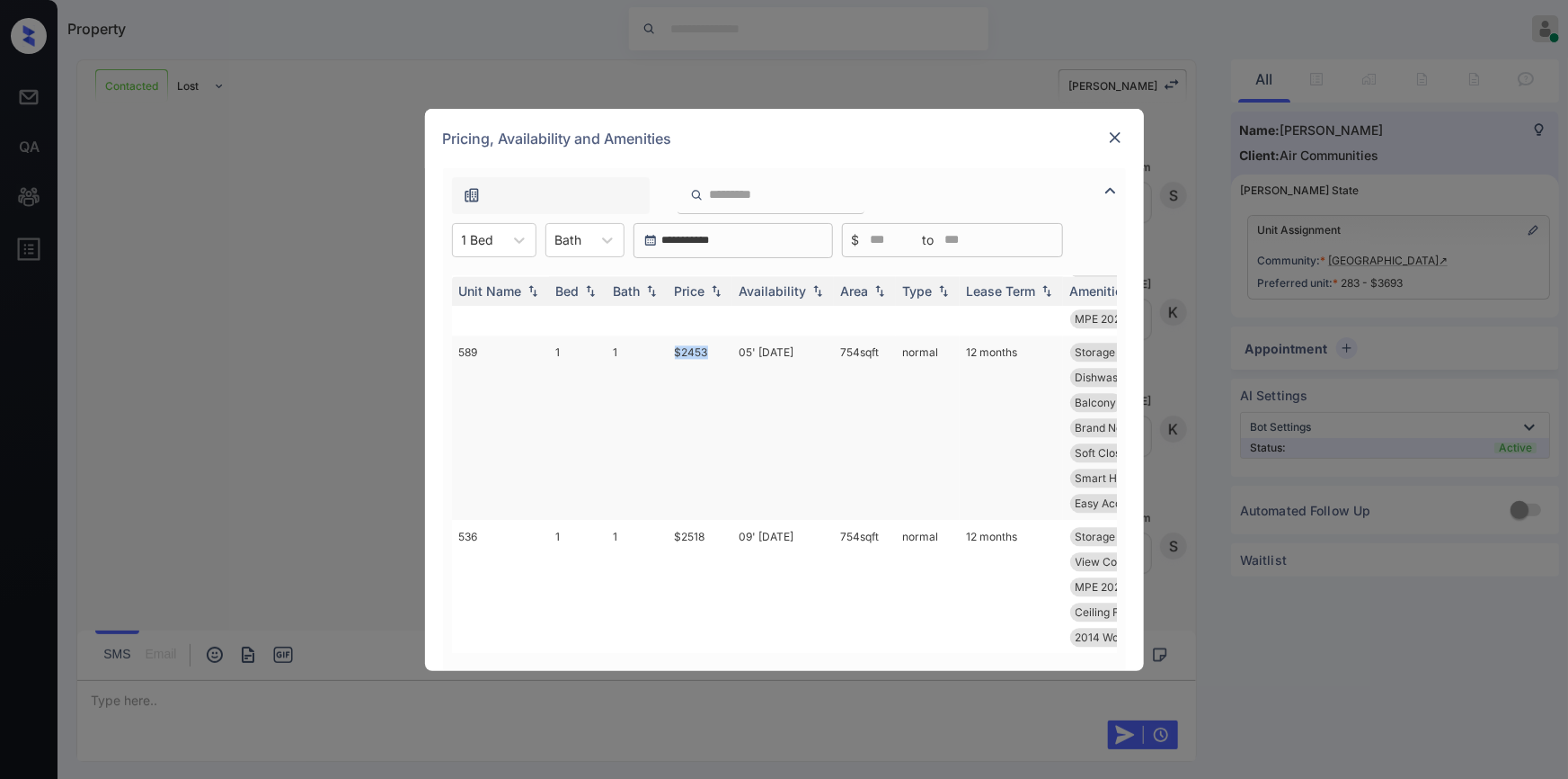
drag, startPoint x: 674, startPoint y: 323, endPoint x: 714, endPoint y: 324, distance: 40.0
click at [714, 336] on td "$2453" at bounding box center [700, 427] width 65 height 184
copy td "$2453"
click at [1115, 141] on img at bounding box center [1115, 137] width 18 height 18
